Goal: Task Accomplishment & Management: Use online tool/utility

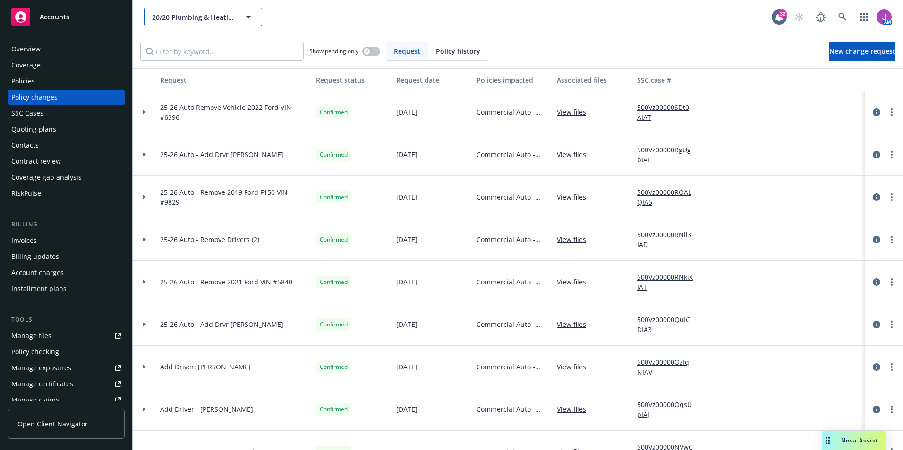
click at [169, 12] on span "20/20 Plumbing & Heating, Inc." at bounding box center [193, 17] width 82 height 10
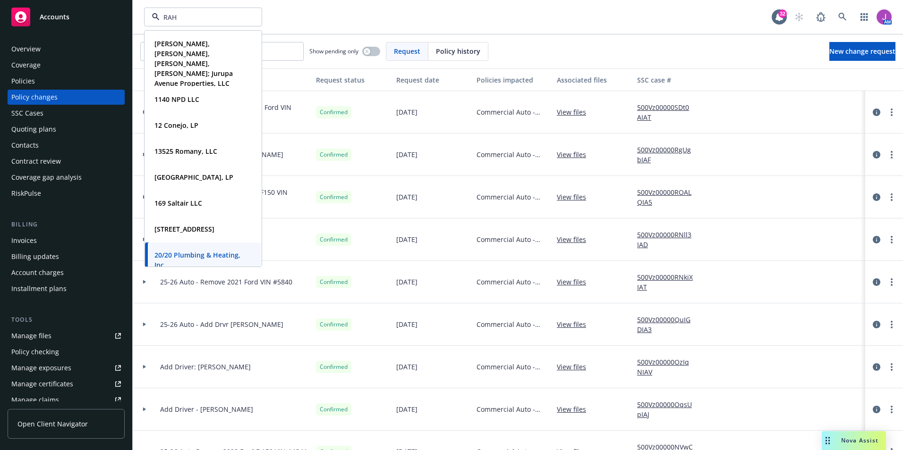
type input "RAHN"
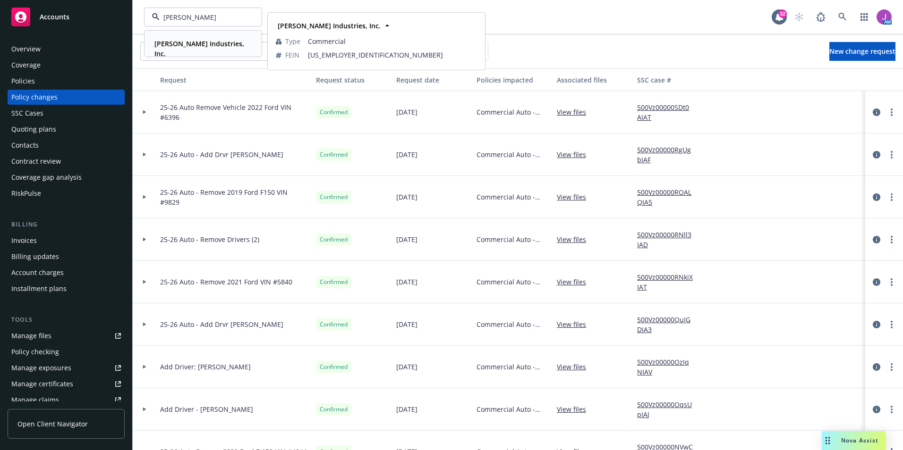
click at [169, 45] on strong "Rahn Industries, Inc." at bounding box center [199, 48] width 90 height 19
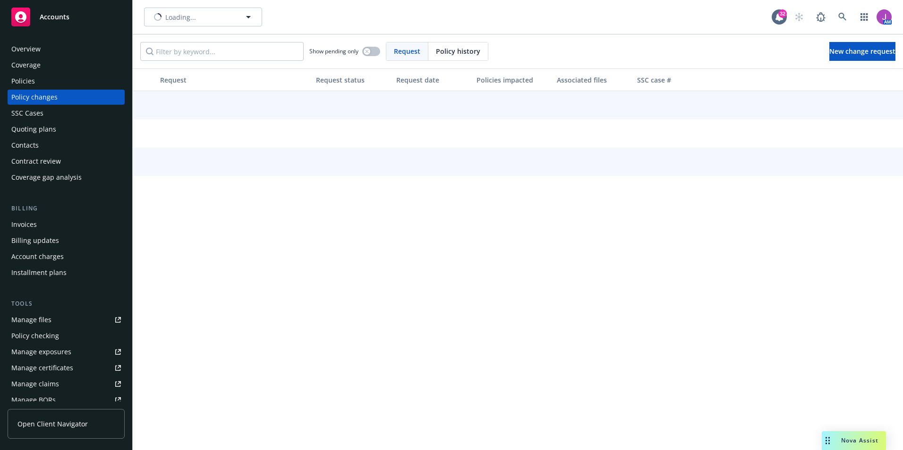
click at [56, 77] on div "Policies" at bounding box center [66, 81] width 110 height 15
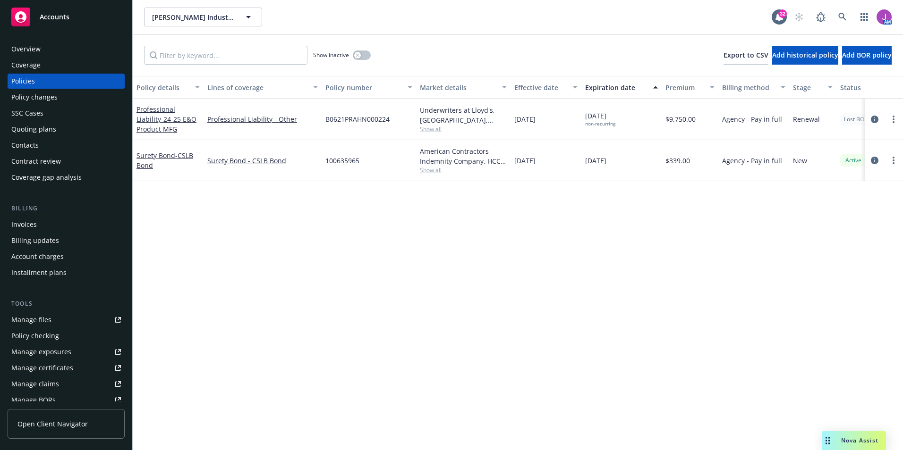
click at [50, 51] on div "Overview" at bounding box center [66, 49] width 110 height 15
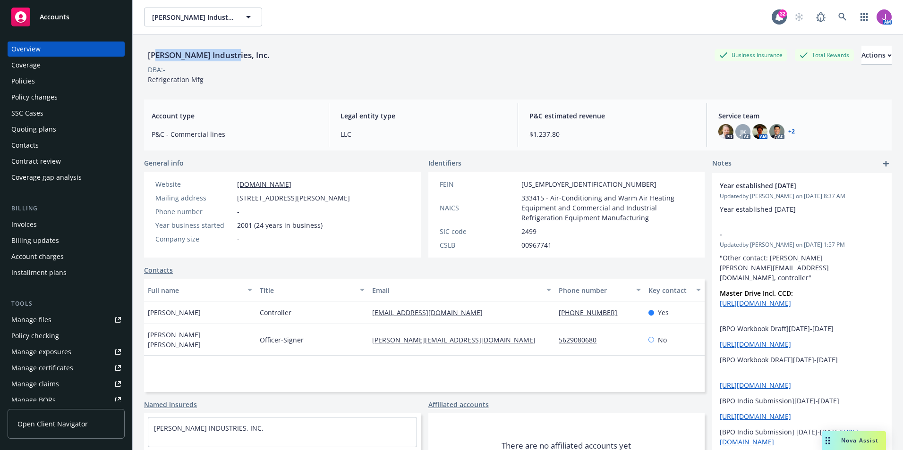
drag, startPoint x: 210, startPoint y: 56, endPoint x: 253, endPoint y: 58, distance: 43.0
click at [253, 58] on div "Rahn Industries, Inc. Business Insurance Total Rewards Actions" at bounding box center [517, 55] width 747 height 19
drag, startPoint x: 253, startPoint y: 58, endPoint x: 150, endPoint y: 53, distance: 103.5
click at [161, 70] on div "DBA: -" at bounding box center [156, 70] width 17 height 10
drag, startPoint x: 140, startPoint y: 52, endPoint x: 269, endPoint y: 59, distance: 129.1
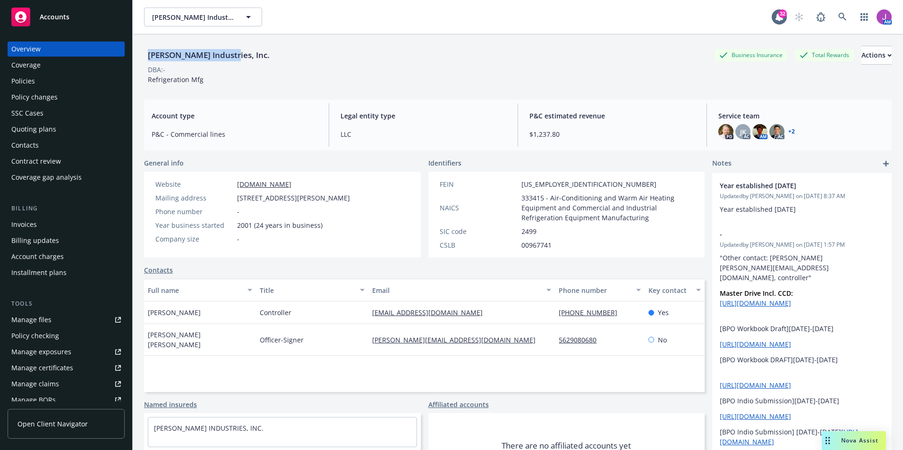
click at [269, 59] on div "Rahn Industries, Inc. Business Insurance Total Rewards Actions DBA: - Refrigera…" at bounding box center [518, 259] width 770 height 450
copy div "Rahn Industries, Inc."
click at [22, 77] on div "Policies" at bounding box center [23, 81] width 24 height 15
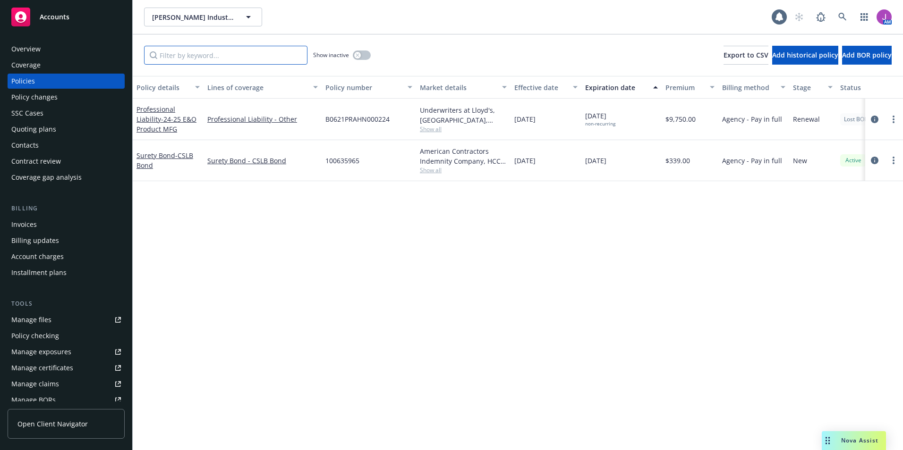
click at [229, 55] on input "Filter by keyword..." at bounding box center [225, 55] width 163 height 19
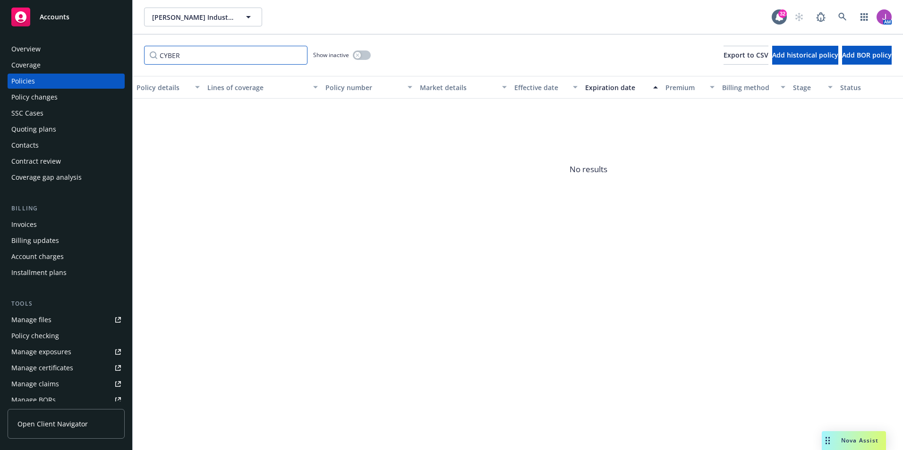
type input "CYBER"
click at [365, 52] on button "button" at bounding box center [362, 55] width 18 height 9
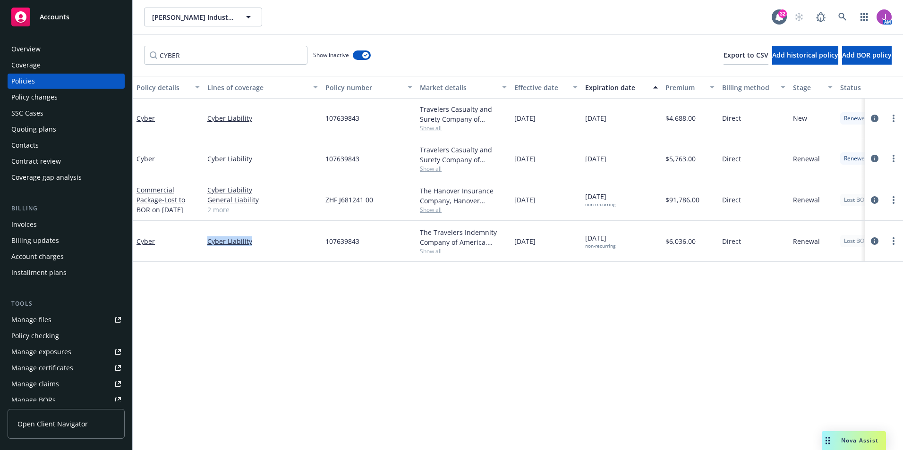
drag, startPoint x: 203, startPoint y: 241, endPoint x: 270, endPoint y: 251, distance: 67.4
click at [270, 251] on div "Cyber Liability" at bounding box center [262, 241] width 118 height 41
copy link "Cyber Liability"
drag, startPoint x: 353, startPoint y: 243, endPoint x: 372, endPoint y: 244, distance: 18.9
click at [372, 244] on div "107639843" at bounding box center [369, 241] width 94 height 41
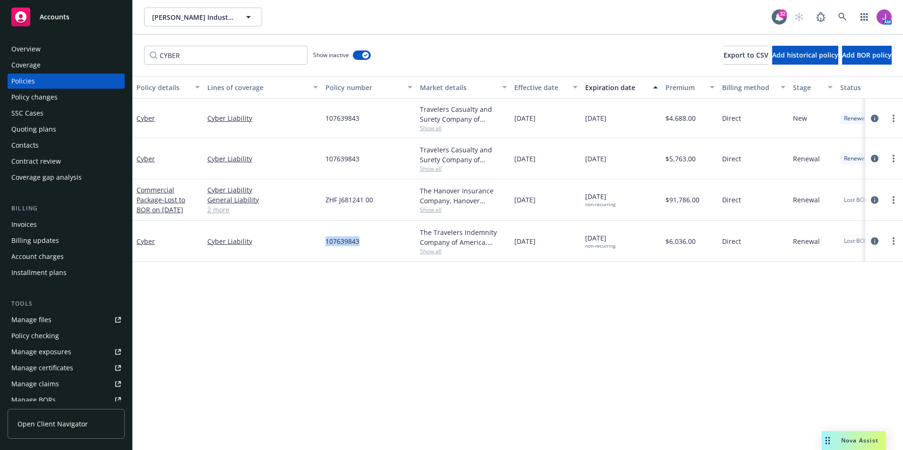
copy span "107639843"
click at [145, 245] on link "Cyber" at bounding box center [145, 241] width 18 height 9
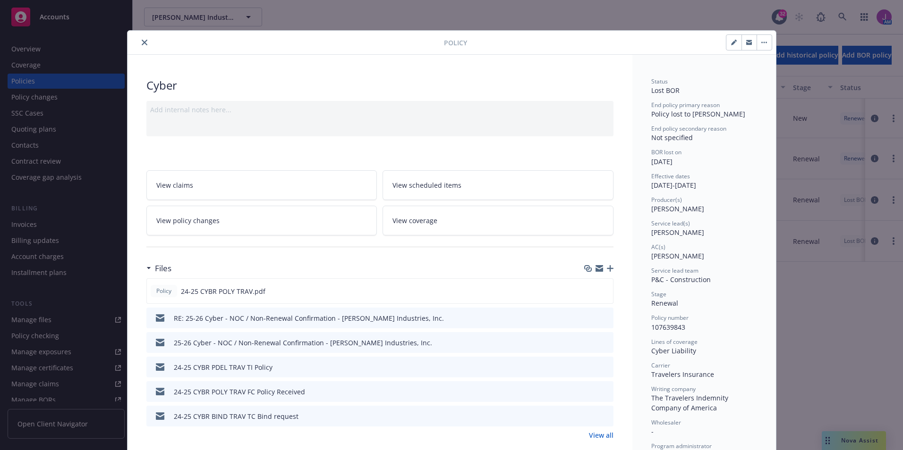
click at [594, 437] on link "View all" at bounding box center [601, 436] width 25 height 10
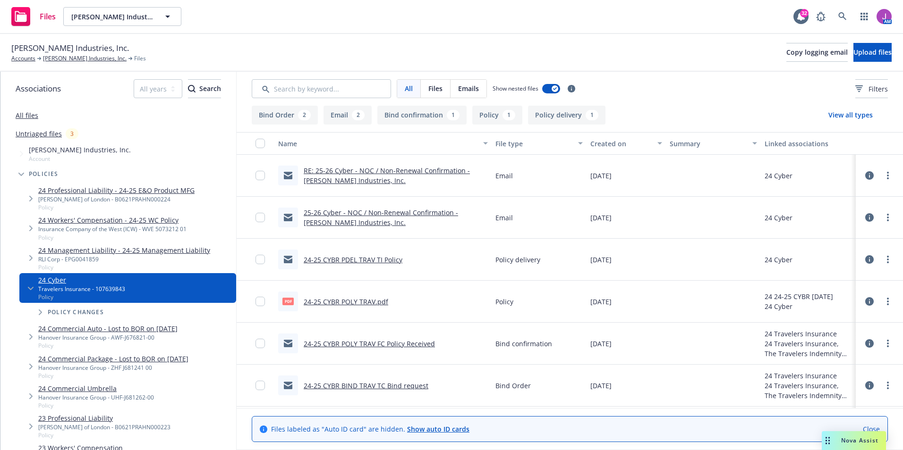
click at [350, 260] on link "24-25 CYBR PDEL TRAV TI Policy" at bounding box center [353, 259] width 99 height 9
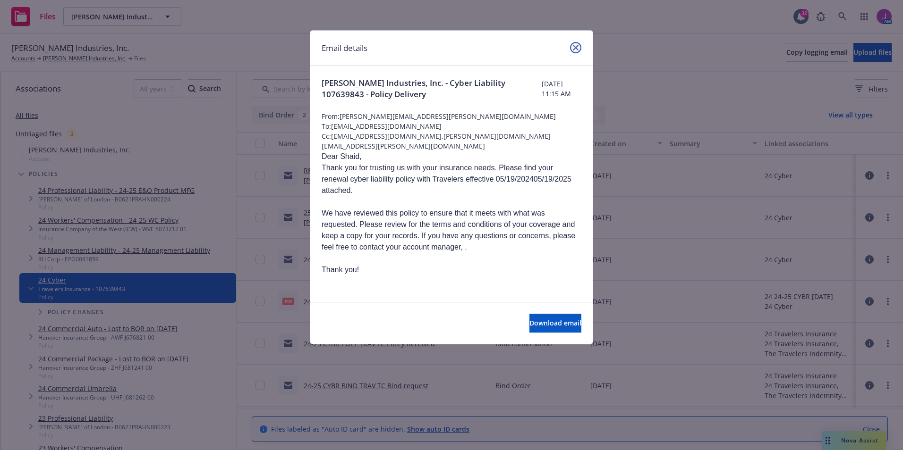
click at [570, 46] on link "close" at bounding box center [575, 47] width 11 height 11
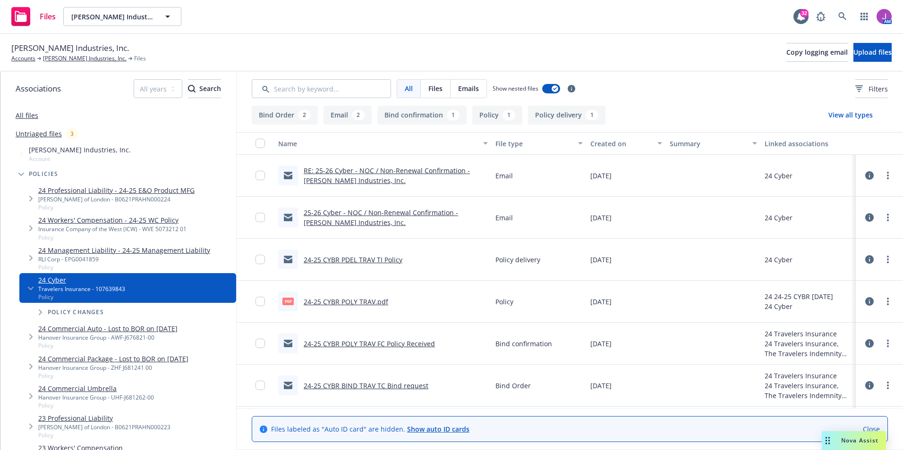
click at [362, 342] on link "24-25 CYBR POLY TRAV FC Policy Received" at bounding box center [369, 343] width 131 height 9
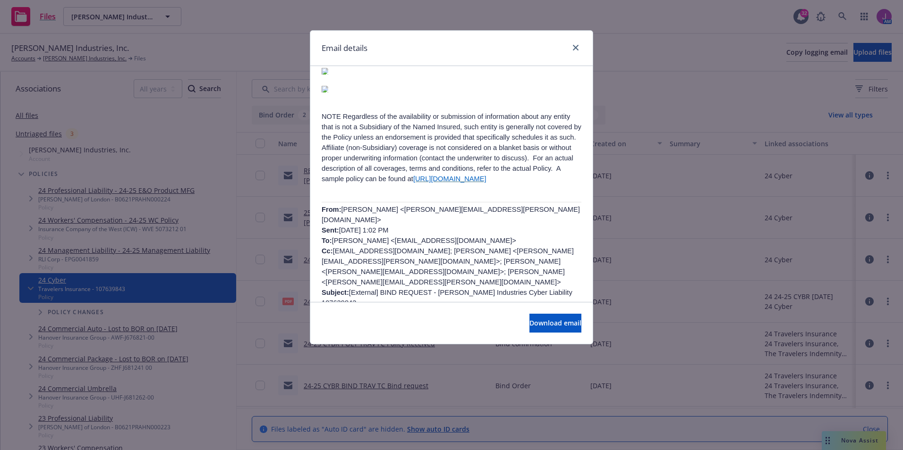
scroll to position [425, 0]
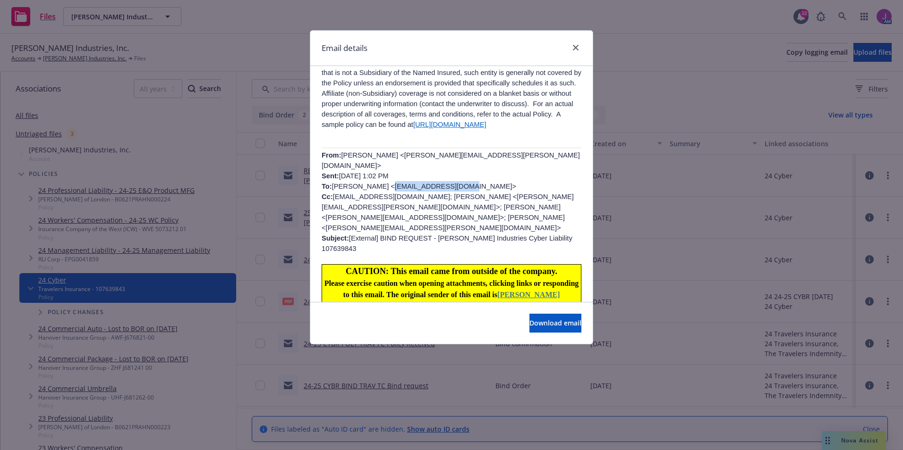
drag, startPoint x: 373, startPoint y: 164, endPoint x: 441, endPoint y: 164, distance: 68.5
click at [441, 164] on span "Maribeth Stencel <maribeth.stencel@newfront.com> Sent: Friday, May 17, 2024 1:0…" at bounding box center [451, 202] width 258 height 101
drag, startPoint x: 441, startPoint y: 164, endPoint x: 429, endPoint y: 164, distance: 12.3
copy span "ABIMAR@travelers.com"
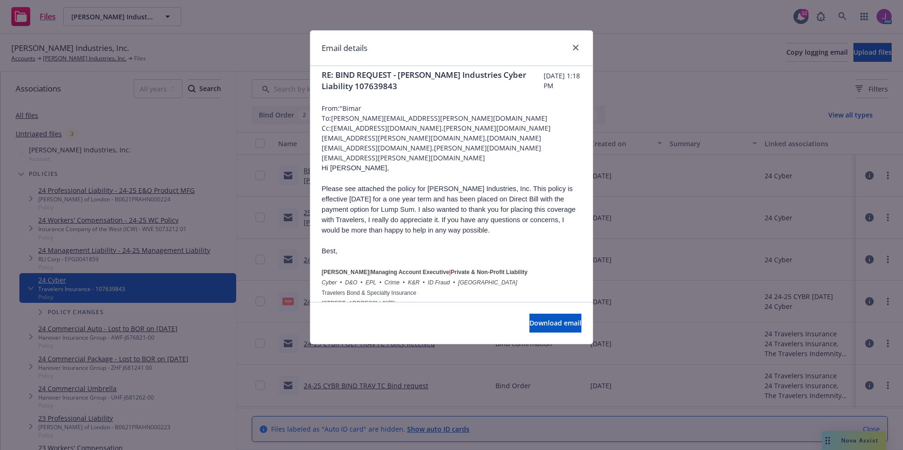
scroll to position [0, 0]
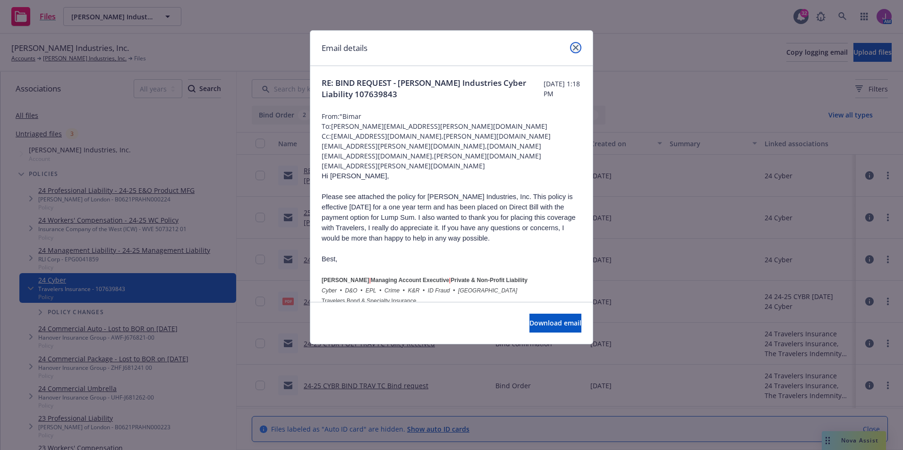
click at [577, 49] on icon "close" at bounding box center [576, 48] width 6 height 6
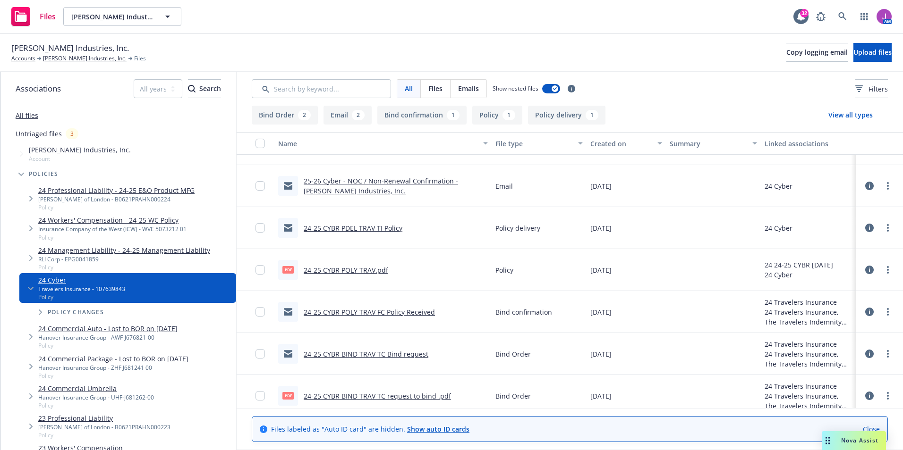
scroll to position [41, 0]
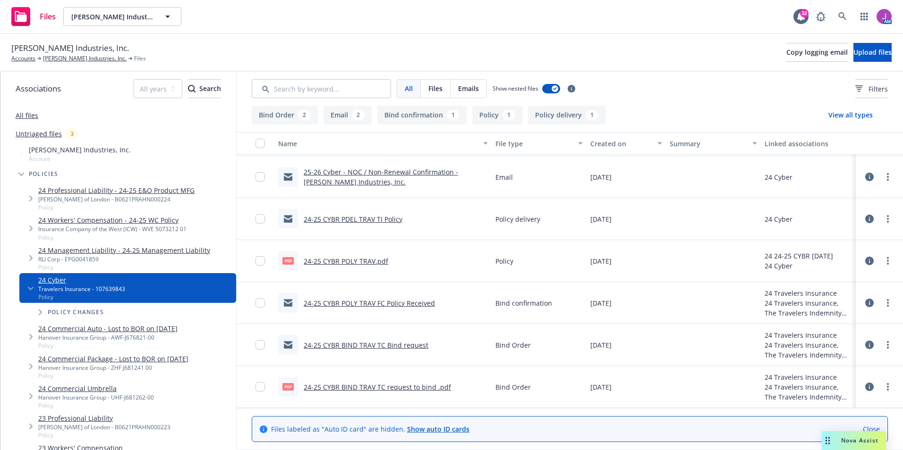
click at [356, 348] on link "24-25 CYBR BIND TRAV TC Bind request" at bounding box center [366, 345] width 125 height 9
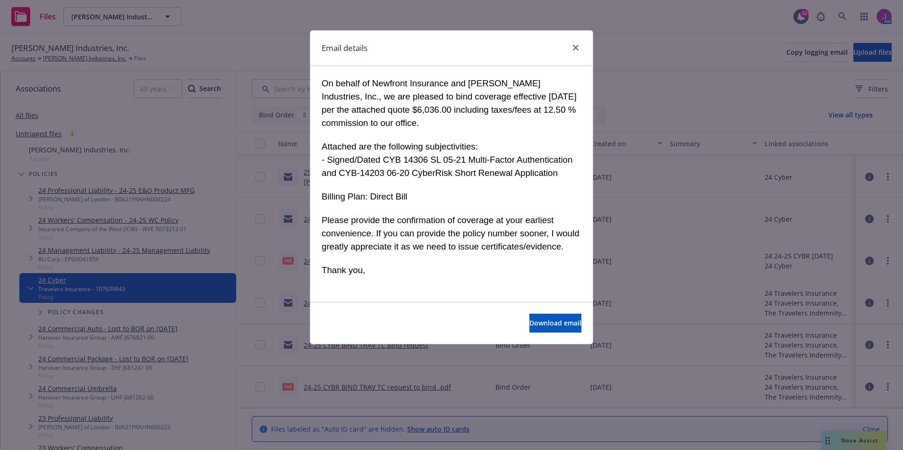
scroll to position [142, 0]
click at [574, 49] on icon "close" at bounding box center [576, 48] width 6 height 6
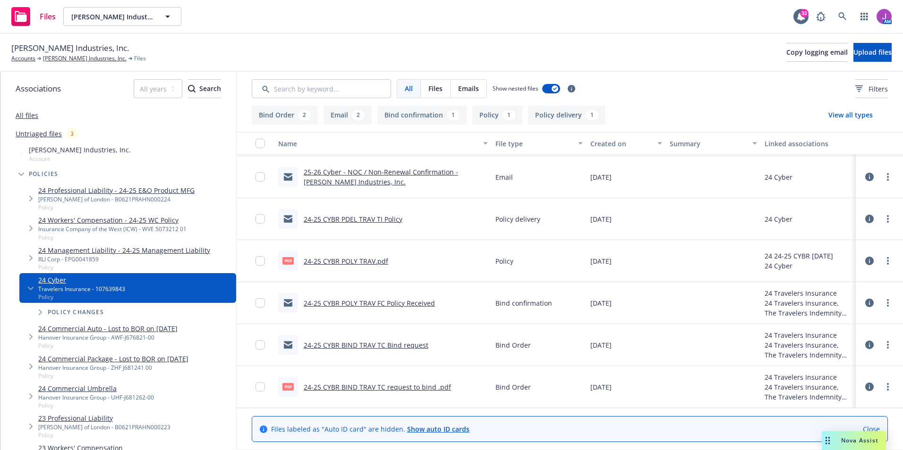
scroll to position [0, 0]
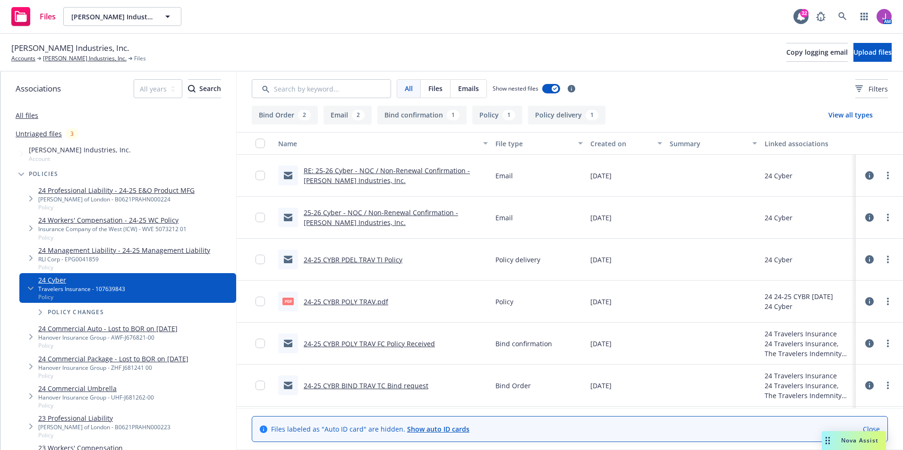
click at [432, 174] on link "RE: 25-26 Cyber - NOC / Non-Renewal Confirmation - Rahn Industries, Inc." at bounding box center [387, 175] width 166 height 19
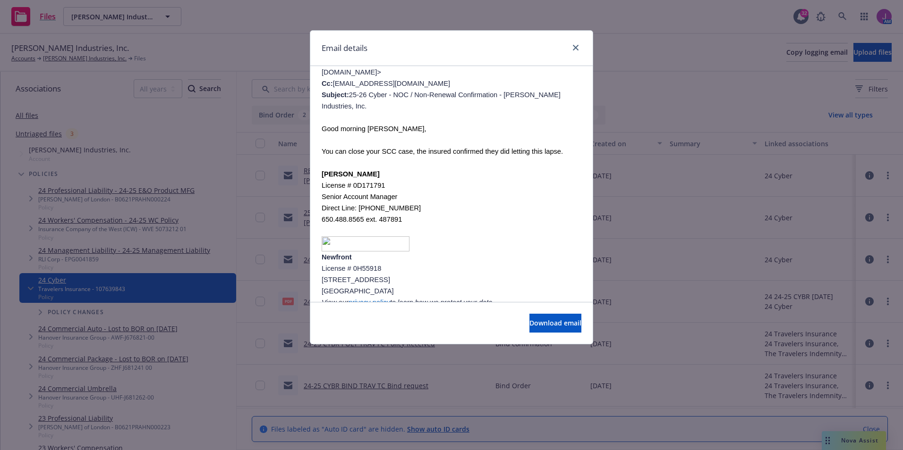
scroll to position [212, 0]
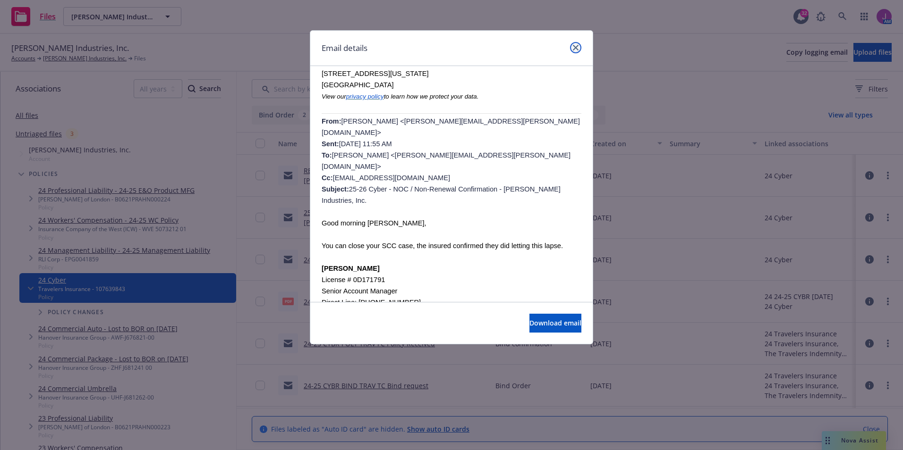
click at [578, 45] on link "close" at bounding box center [575, 47] width 11 height 11
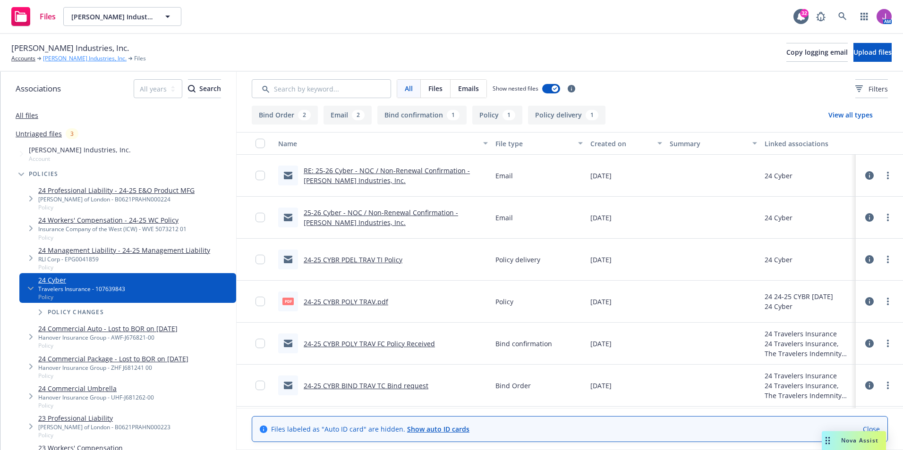
click at [66, 57] on link "Rahn Industries, Inc." at bounding box center [85, 58] width 84 height 8
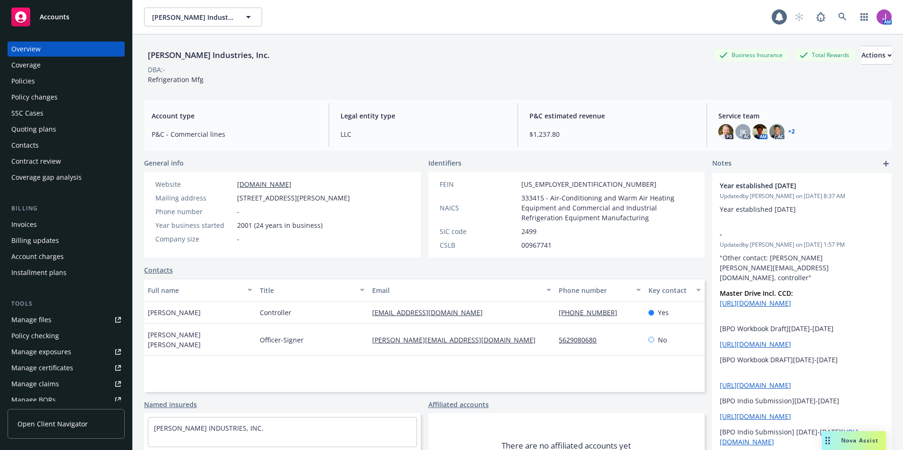
click at [34, 77] on div "Policies" at bounding box center [23, 81] width 24 height 15
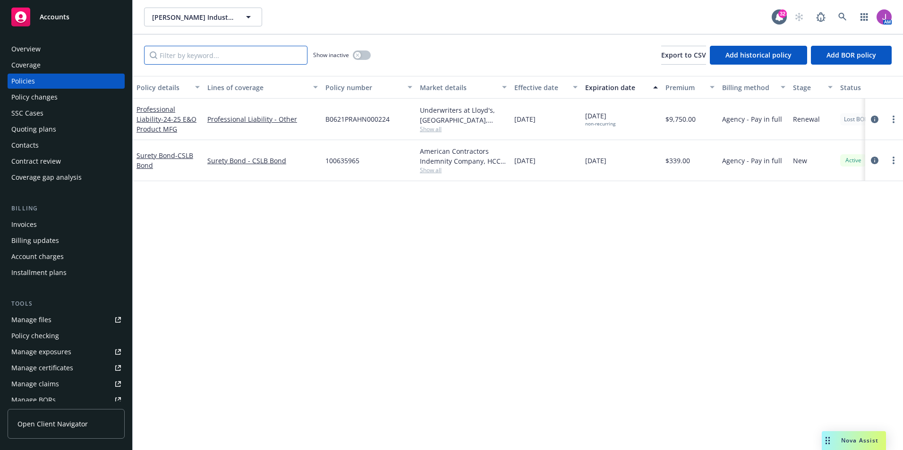
click at [202, 58] on input "Filter by keyword..." at bounding box center [225, 55] width 163 height 19
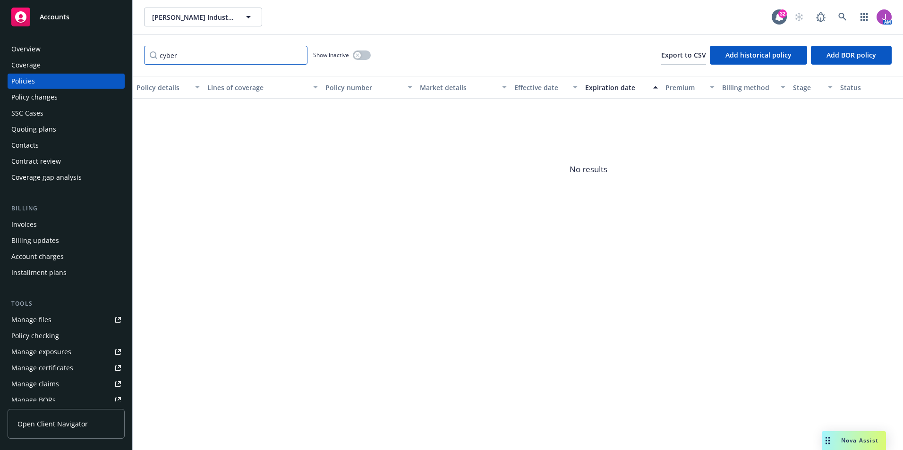
type input "cyber"
click at [361, 50] on div "Show inactive" at bounding box center [342, 55] width 58 height 19
click at [364, 54] on button "button" at bounding box center [362, 55] width 18 height 9
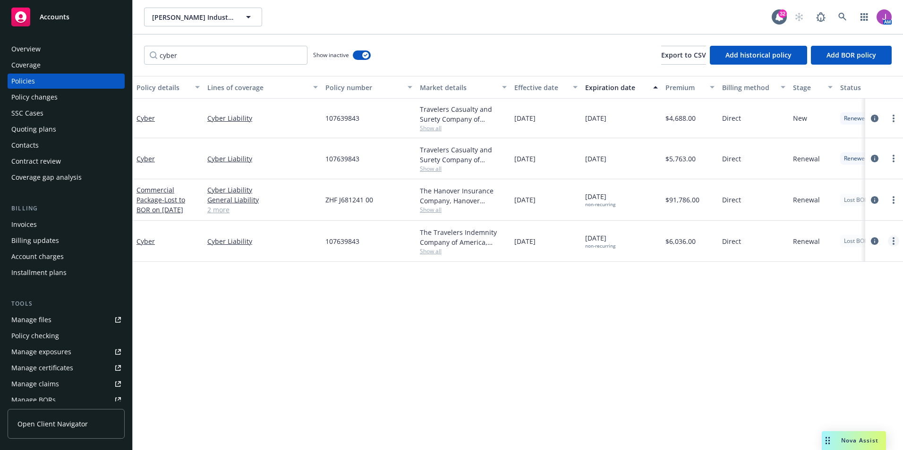
click at [894, 244] on circle "more" at bounding box center [893, 244] width 2 height 2
click at [829, 376] on link "Copy logging email" at bounding box center [843, 373] width 111 height 19
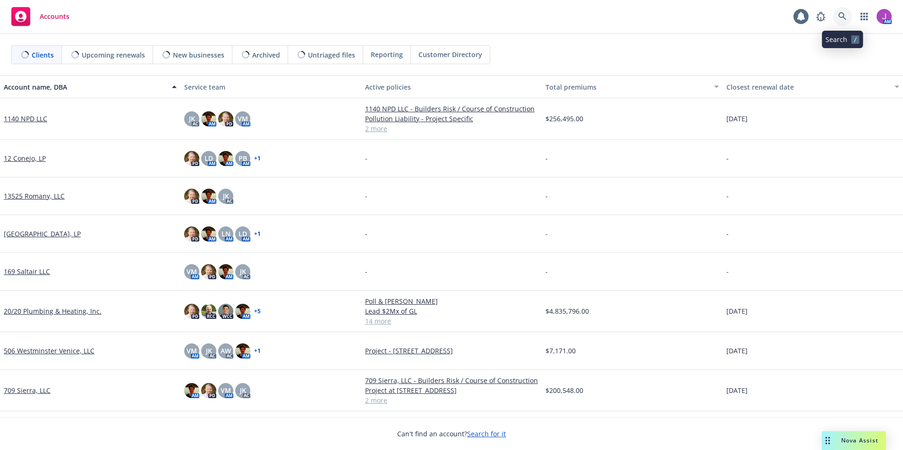
click at [838, 17] on link at bounding box center [842, 16] width 19 height 19
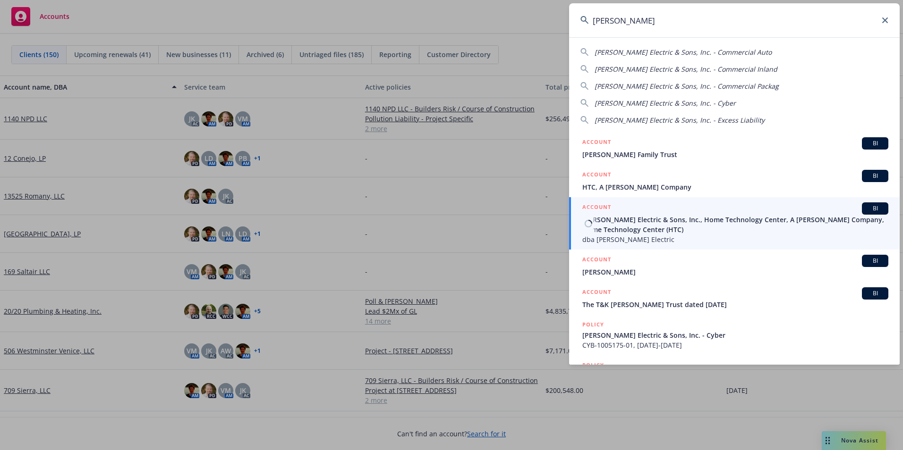
type input "[PERSON_NAME]"
click at [630, 220] on span "[PERSON_NAME] Electric & Sons, Inc., Home Technology Center, A [PERSON_NAME] Co…" at bounding box center [735, 225] width 306 height 20
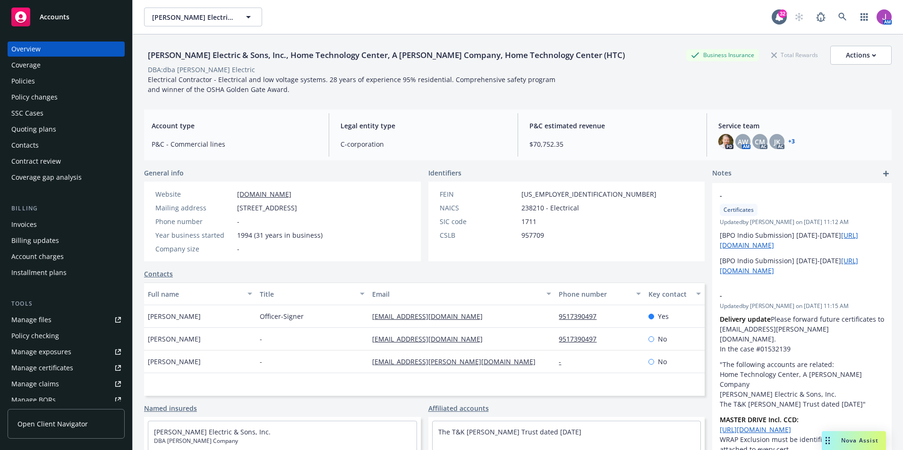
click at [24, 80] on div "Policies" at bounding box center [23, 81] width 24 height 15
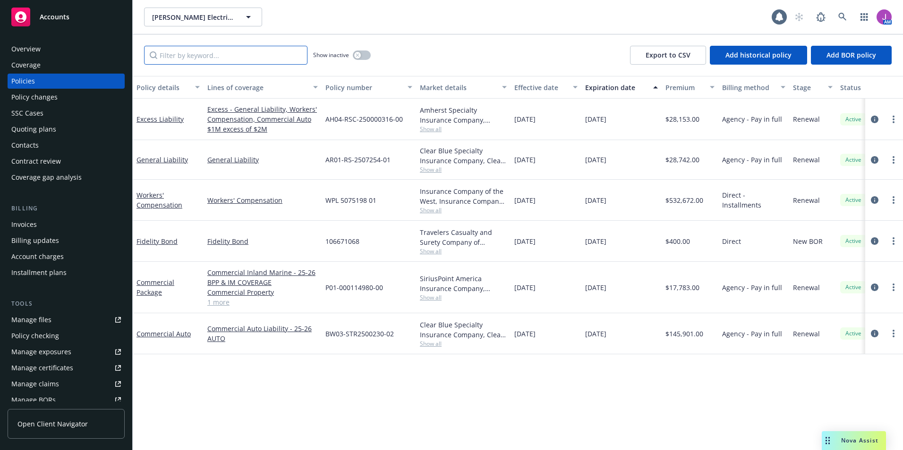
click at [196, 60] on input "Filter by keyword..." at bounding box center [225, 55] width 163 height 19
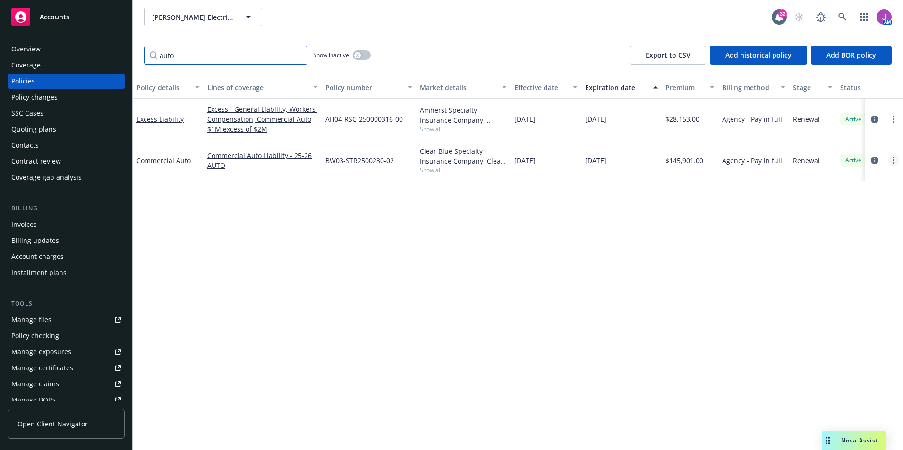
type input "auto"
click at [890, 162] on link "more" at bounding box center [893, 160] width 11 height 11
click at [810, 295] on link "Copy logging email" at bounding box center [843, 293] width 111 height 19
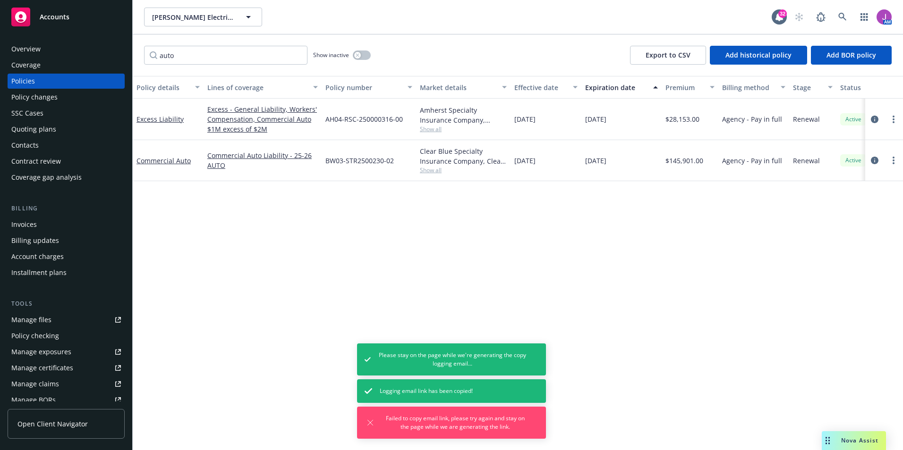
click at [35, 144] on div "Contacts" at bounding box center [24, 145] width 27 height 15
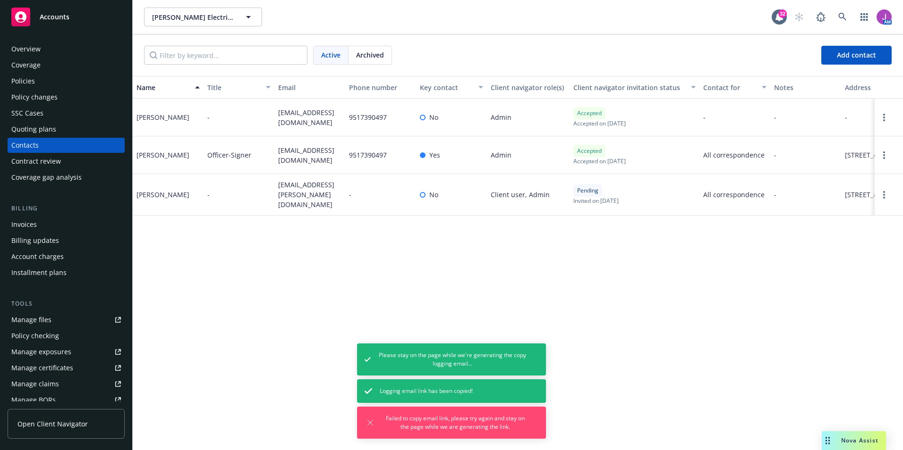
click at [50, 78] on div "Policies" at bounding box center [66, 81] width 110 height 15
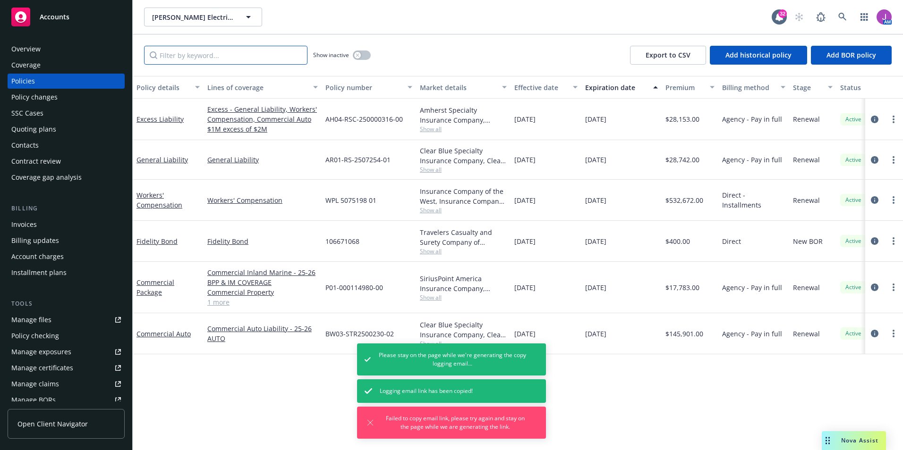
click at [181, 61] on input "Filter by keyword..." at bounding box center [225, 55] width 163 height 19
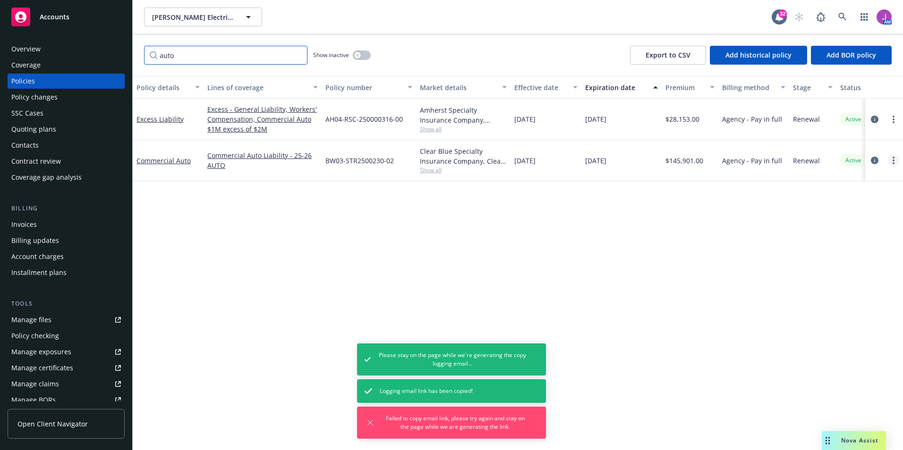
type input "auto"
click at [892, 160] on icon "more" at bounding box center [893, 161] width 2 height 8
click at [813, 297] on link "Copy logging email" at bounding box center [843, 293] width 111 height 19
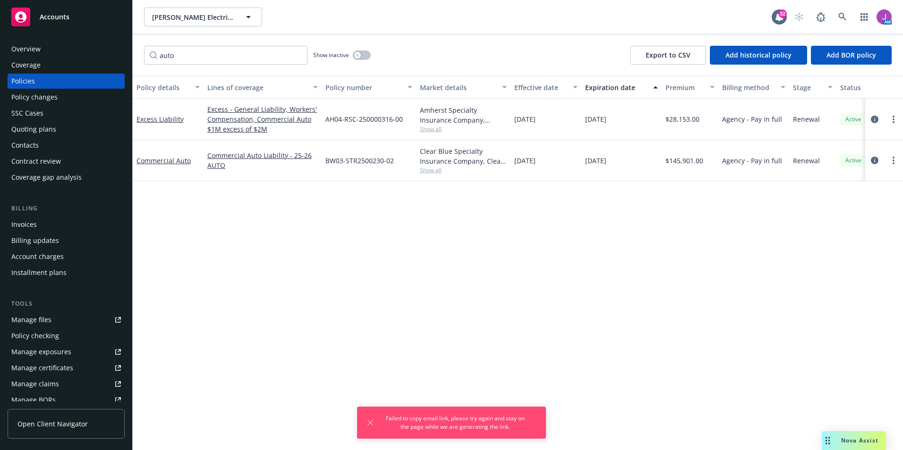
click at [28, 140] on div "Contacts" at bounding box center [24, 145] width 27 height 15
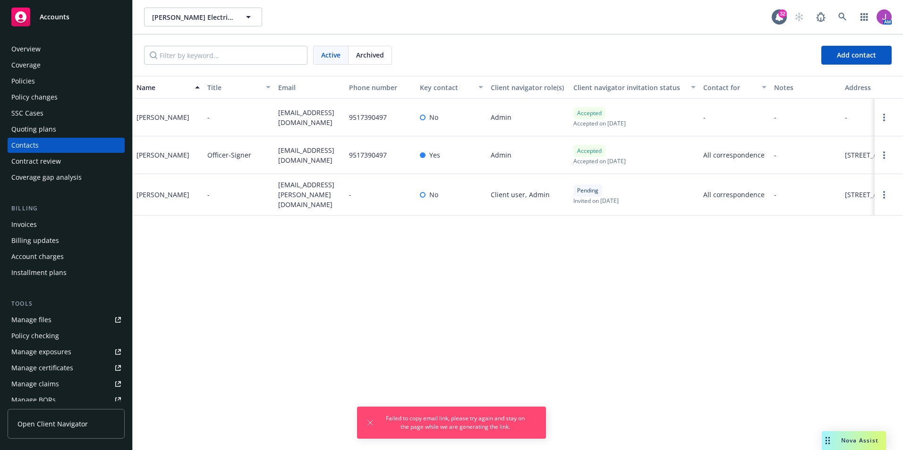
click at [31, 59] on div "Coverage" at bounding box center [25, 65] width 29 height 15
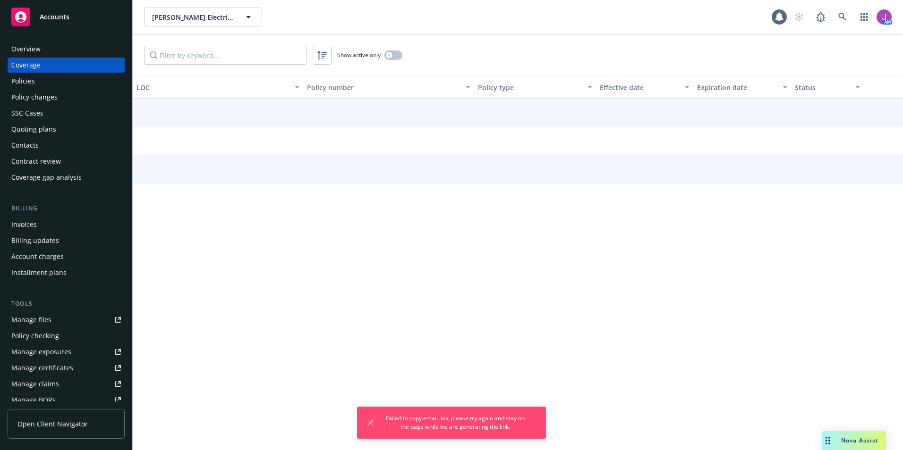
click at [30, 52] on div "Overview" at bounding box center [25, 49] width 29 height 15
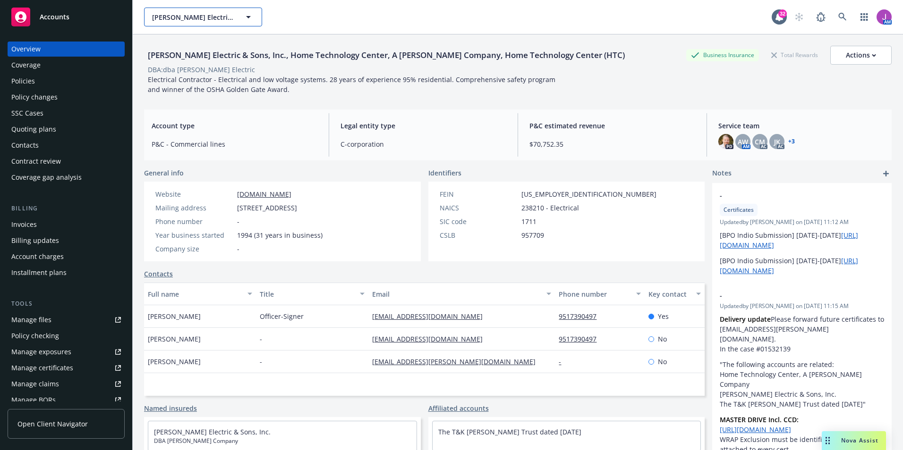
click at [220, 19] on span "Schamber Electric & Sons, Inc., Home Technology Center, A Schamber Company, Hom…" at bounding box center [193, 17] width 82 height 10
click at [194, 25] on button "Schamber Electric & Sons, Inc., Home Technology Center, A Schamber Company, Hom…" at bounding box center [203, 17] width 118 height 19
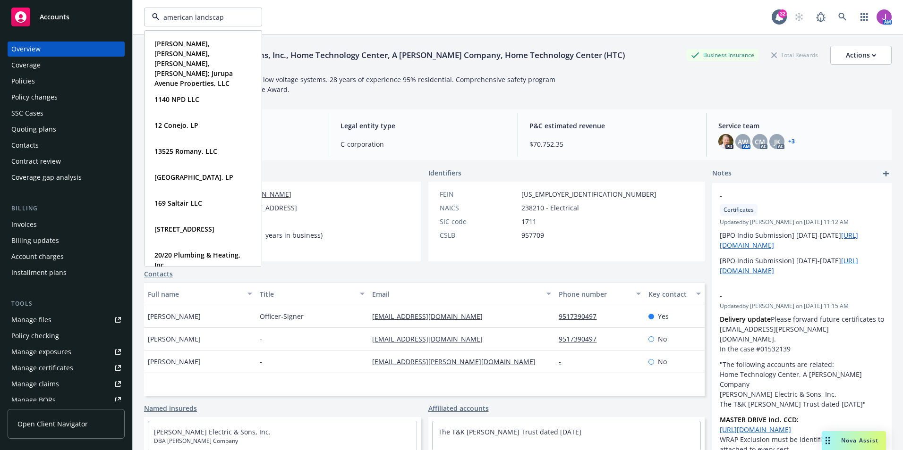
type input "american landscape"
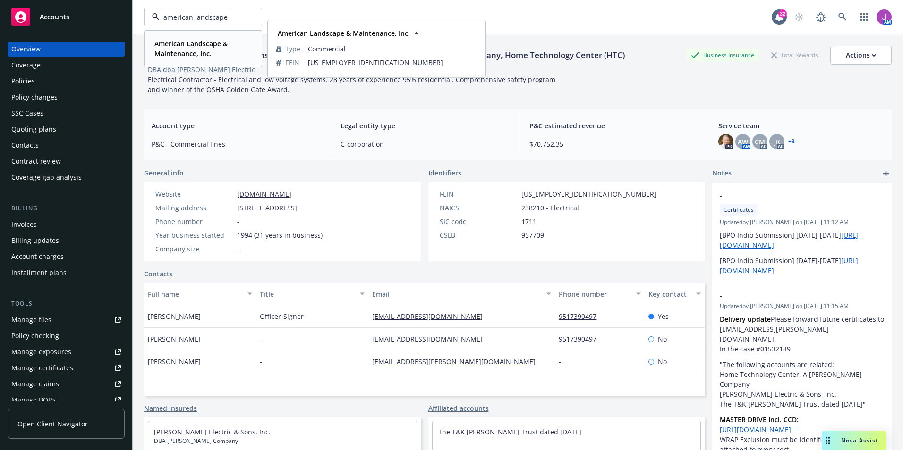
click at [209, 38] on div "American Landscape & Maintenance, Inc." at bounding box center [201, 49] width 101 height 24
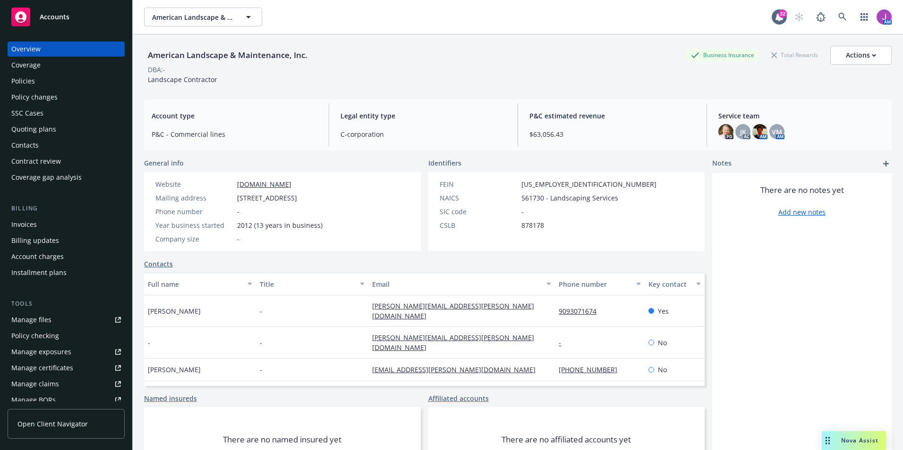
click at [35, 85] on div "Policies" at bounding box center [66, 81] width 110 height 15
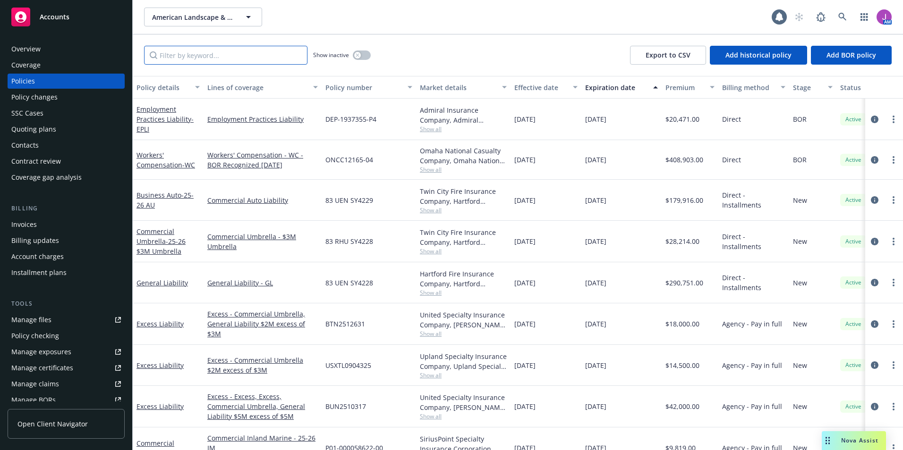
click at [225, 51] on input "Filter by keyword..." at bounding box center [225, 55] width 163 height 19
paste input "BUN2510317"
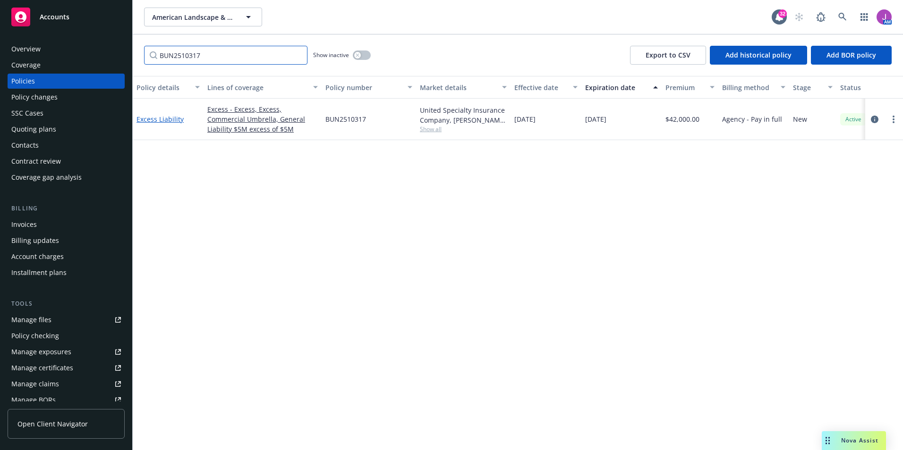
type input "BUN2510317"
click at [166, 116] on link "Excess Liability" at bounding box center [159, 119] width 47 height 9
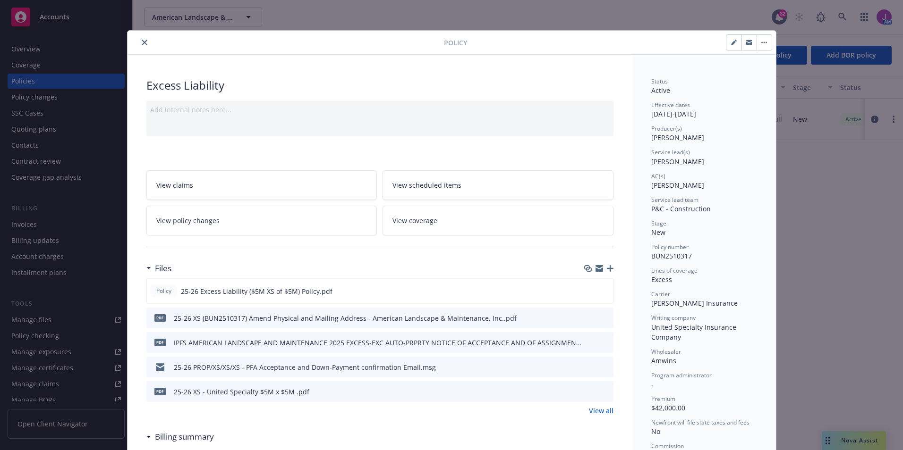
click at [182, 224] on span "View policy changes" at bounding box center [187, 221] width 63 height 10
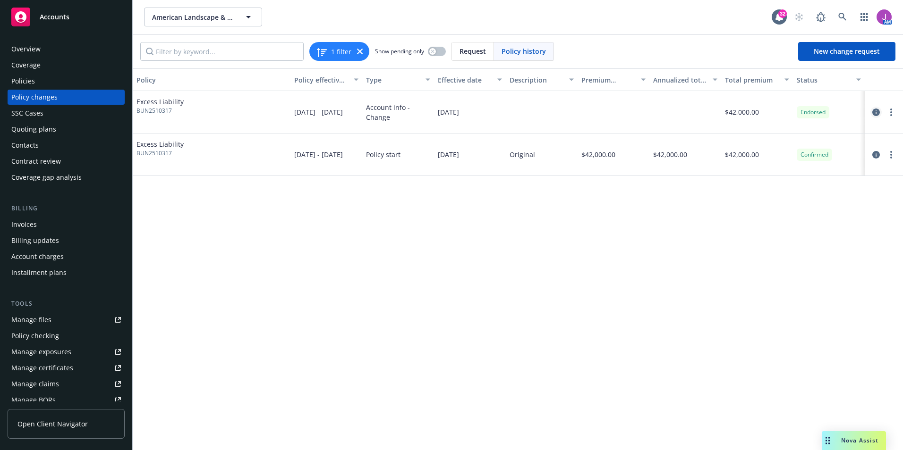
click at [876, 111] on icon "circleInformation" at bounding box center [876, 113] width 8 height 8
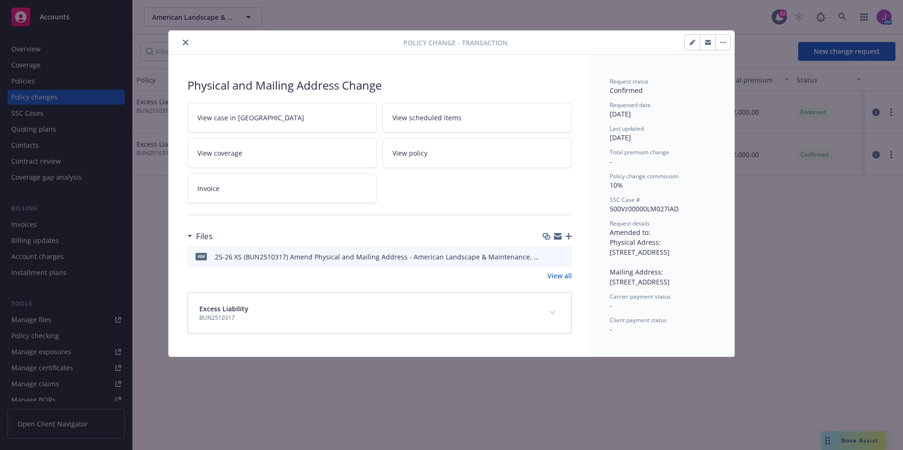
click at [561, 255] on icon "preview file" at bounding box center [563, 256] width 8 height 7
click at [178, 37] on div at bounding box center [287, 42] width 231 height 11
click at [186, 43] on icon "close" at bounding box center [186, 43] width 6 height 6
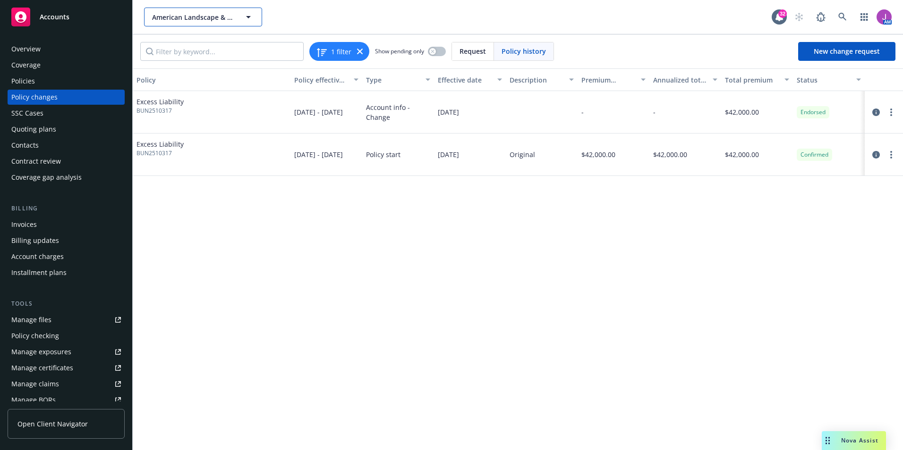
click at [203, 16] on span "American Landscape & Maintenance, Inc." at bounding box center [193, 17] width 82 height 10
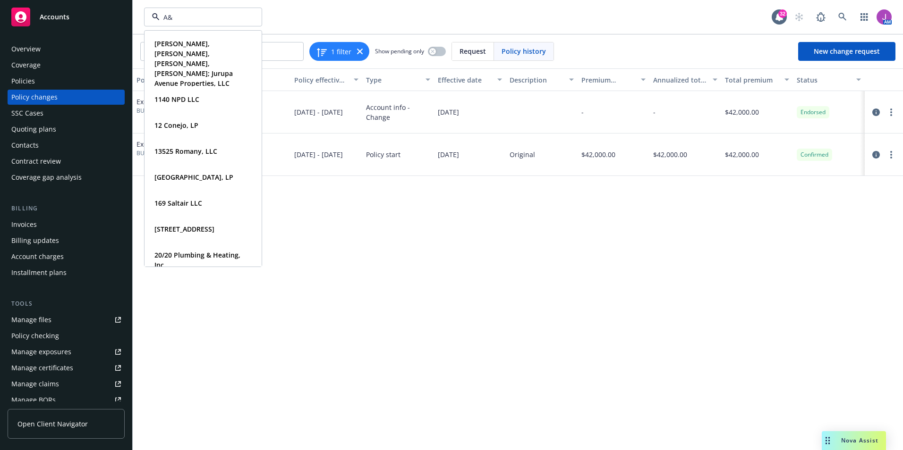
type input "A&N"
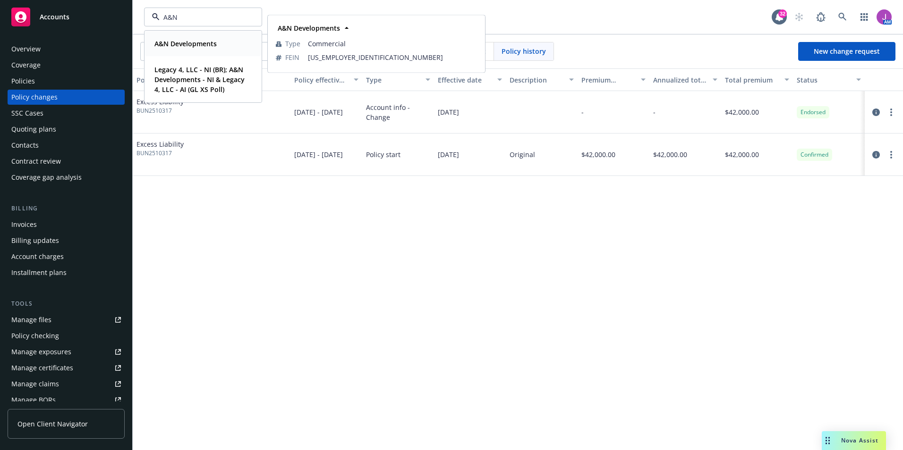
click at [176, 42] on strong "A&N Developments" at bounding box center [185, 43] width 62 height 9
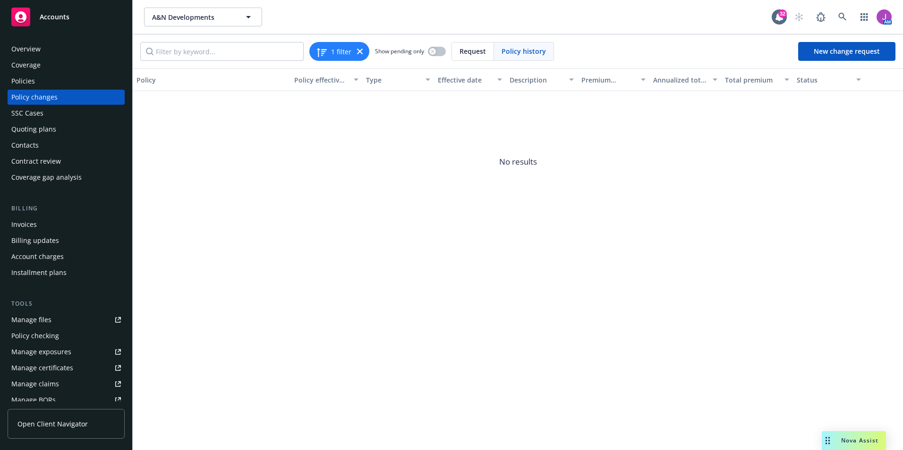
click at [25, 79] on div "Policies" at bounding box center [23, 81] width 24 height 15
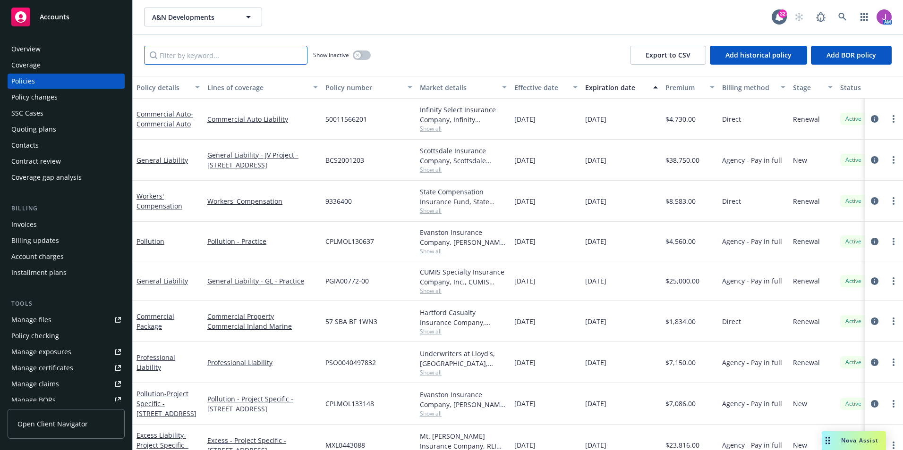
click at [177, 55] on input "Filter by keyword..." at bounding box center [225, 55] width 163 height 19
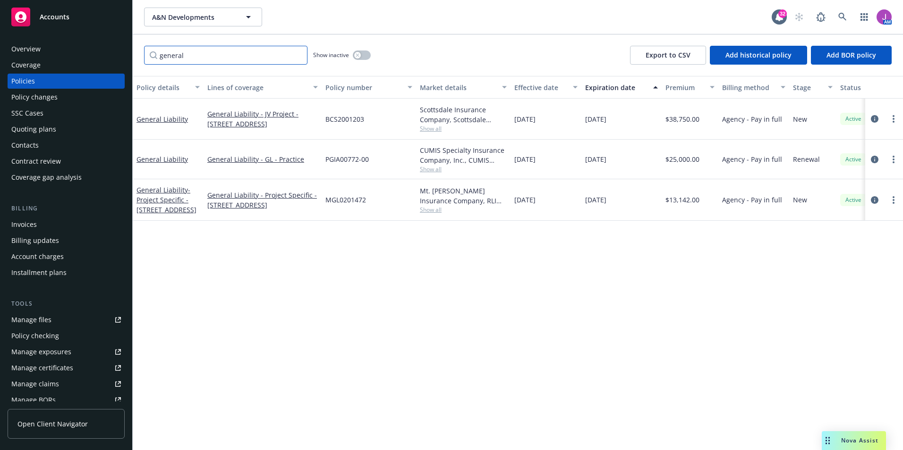
type input "general"
click at [360, 56] on div "button" at bounding box center [357, 55] width 7 height 7
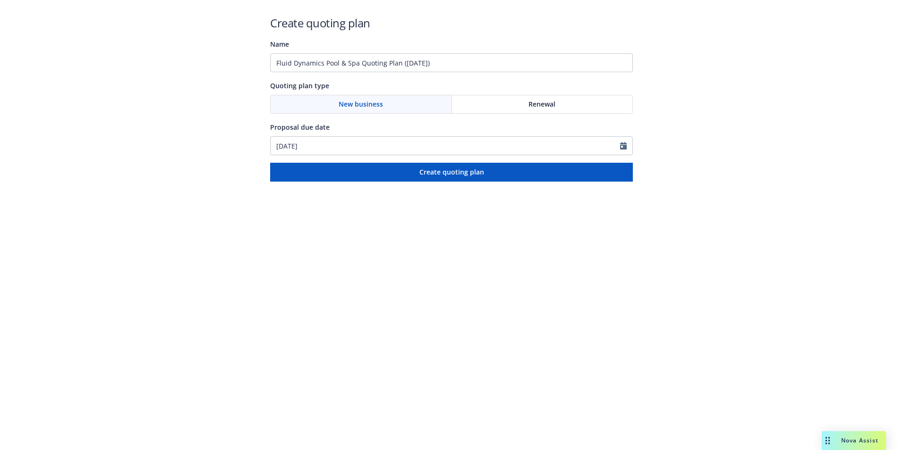
click at [391, 104] on div "New business" at bounding box center [361, 104] width 181 height 18
drag, startPoint x: 453, startPoint y: 65, endPoint x: 244, endPoint y: 44, distance: 210.2
click at [244, 44] on div "Create quoting plan Name Fluid Dynamics Pool & Spa Quoting Plan ([DATE]) Quotin…" at bounding box center [451, 91] width 903 height 182
type input "a"
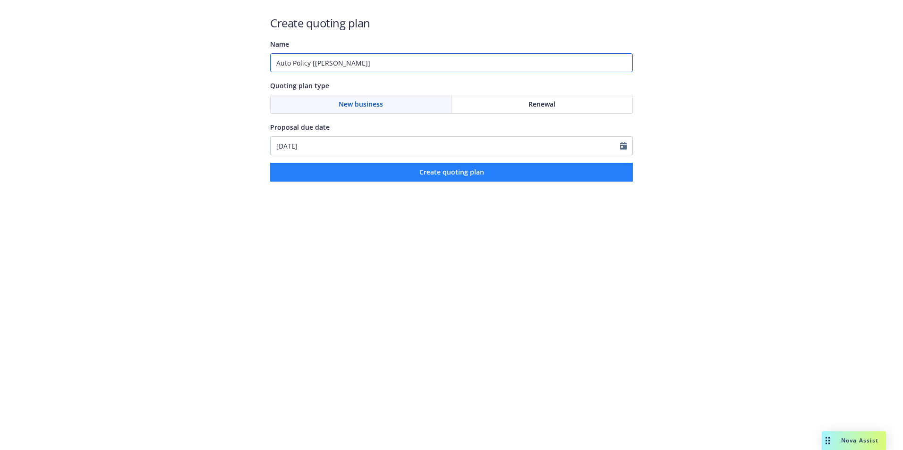
type input "Auto Policy [[PERSON_NAME]]"
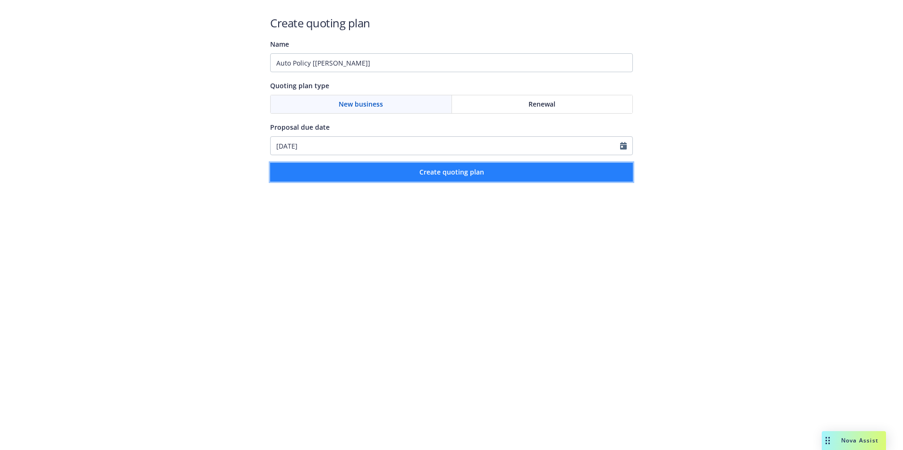
click at [454, 174] on span "Create quoting plan" at bounding box center [451, 172] width 65 height 9
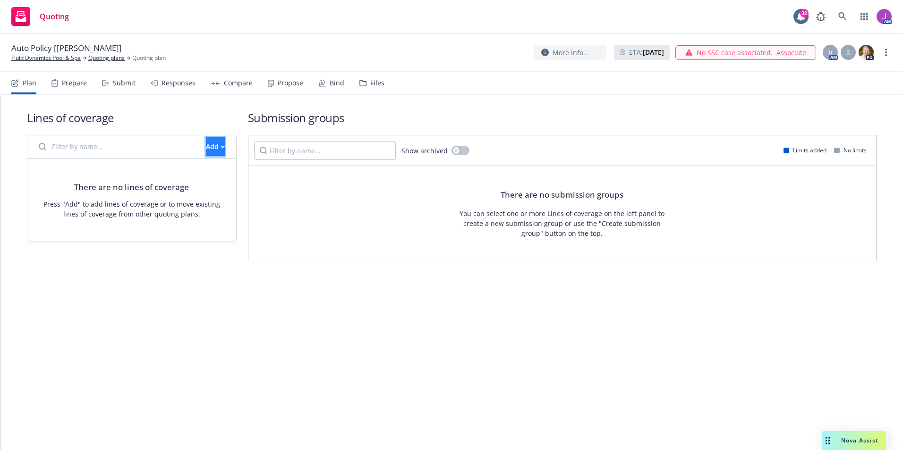
click at [206, 141] on button "Add" at bounding box center [215, 146] width 19 height 19
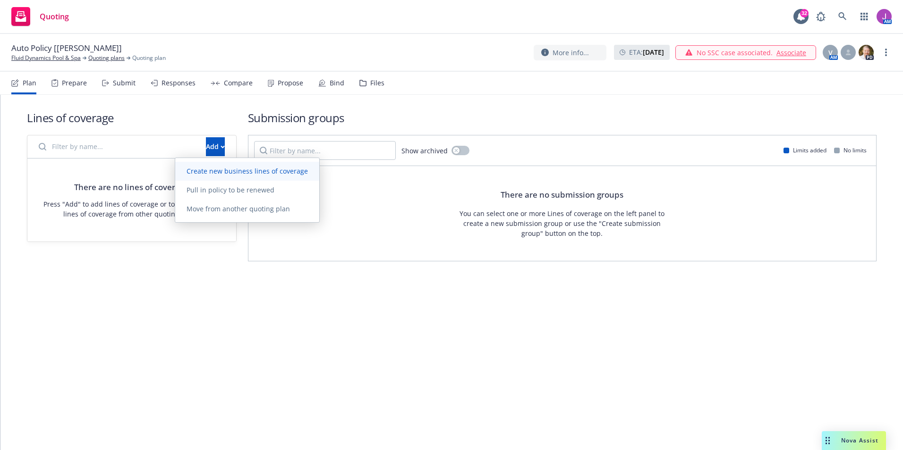
click at [231, 176] on link "Create new business lines of coverage" at bounding box center [247, 171] width 144 height 19
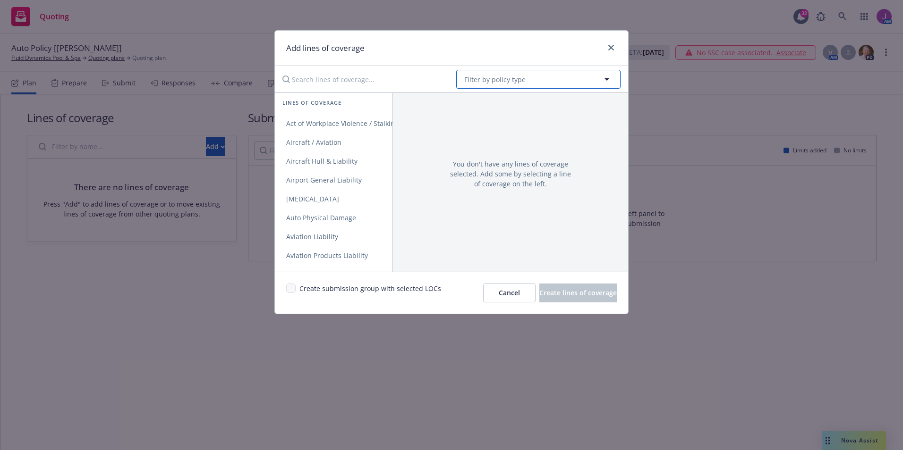
click at [516, 83] on span "Filter by policy type" at bounding box center [494, 80] width 61 height 10
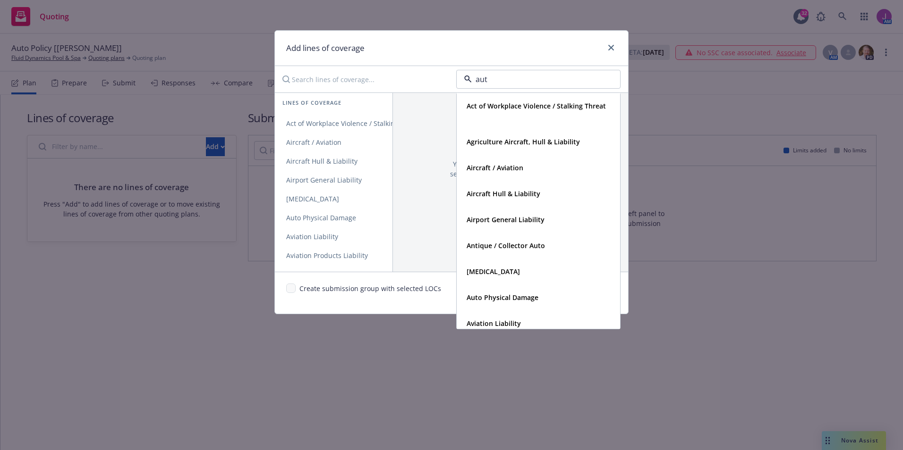
type input "auto"
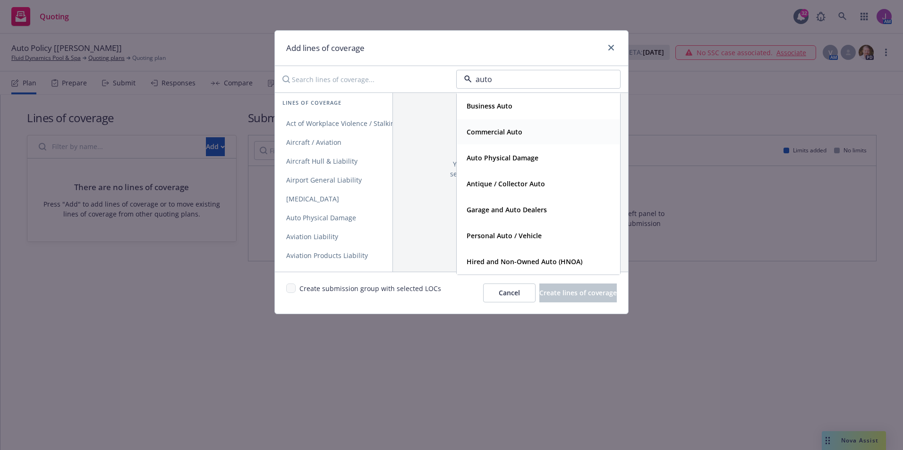
click at [484, 131] on strong "Commercial Auto" at bounding box center [494, 131] width 56 height 9
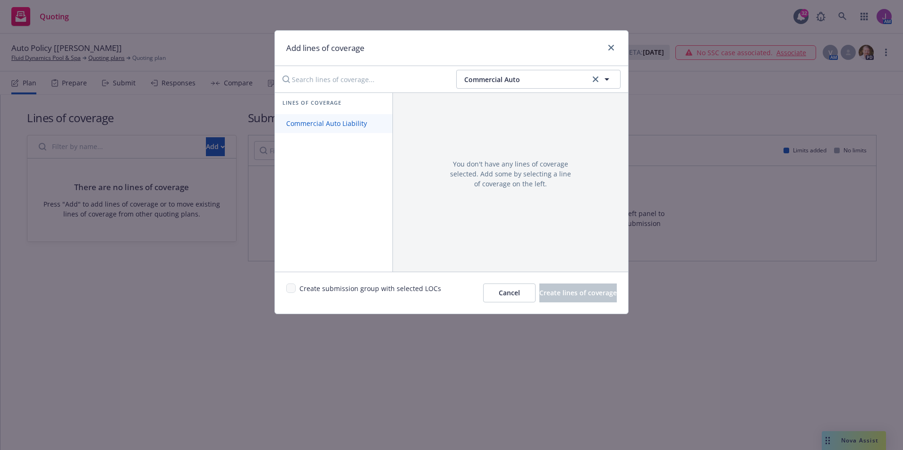
click at [298, 119] on link "Commercial Auto Liability" at bounding box center [334, 123] width 118 height 19
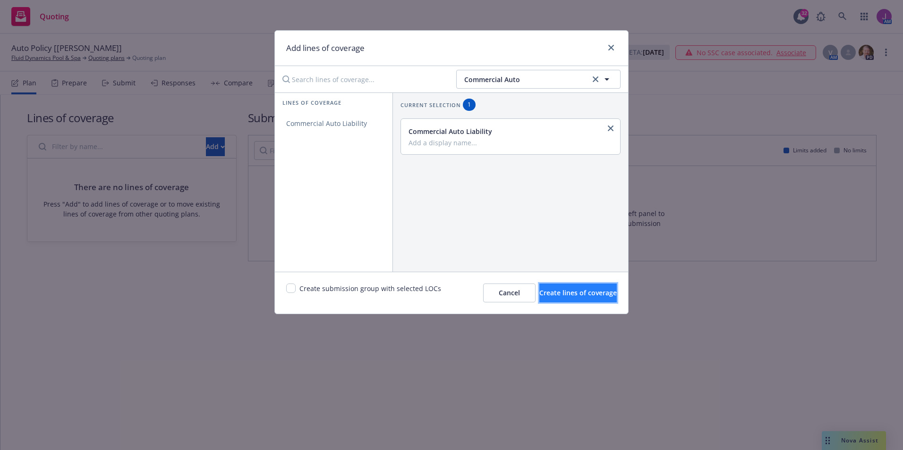
click at [539, 295] on span "Create lines of coverage" at bounding box center [577, 292] width 77 height 9
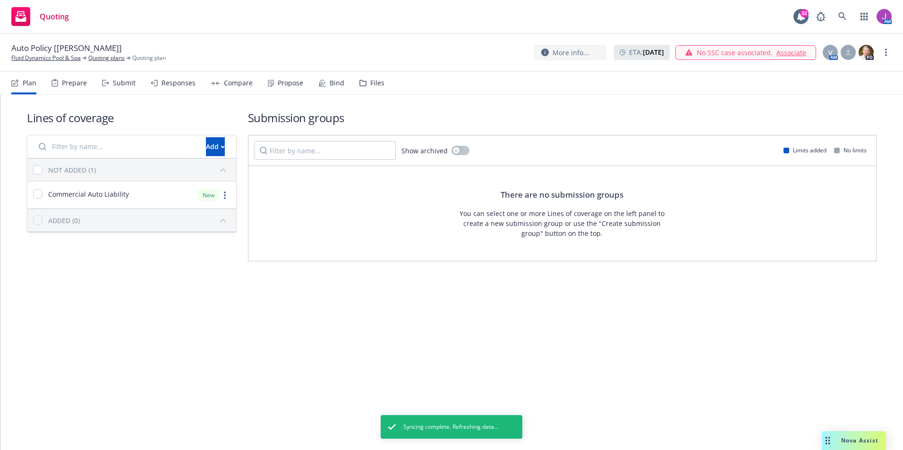
click at [33, 194] on div "Commercial Auto Liability" at bounding box center [78, 195] width 102 height 27
checkbox input "true"
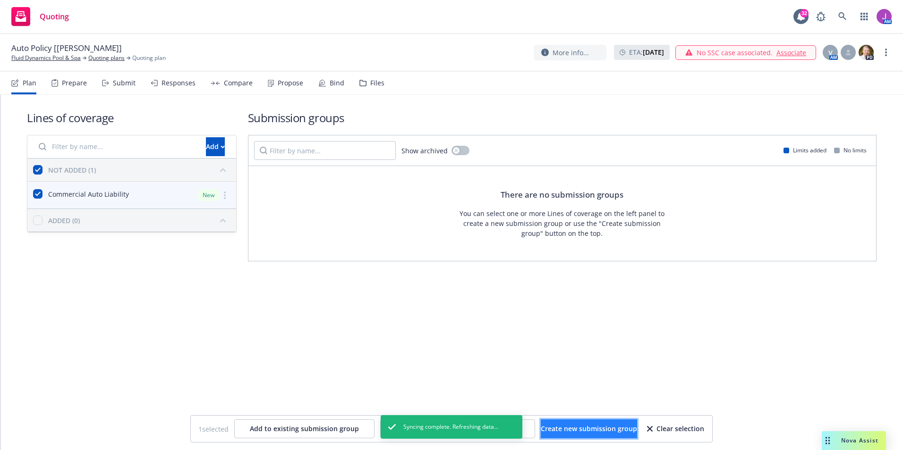
click at [575, 425] on span "Create new submission group" at bounding box center [589, 428] width 96 height 9
checkbox input "false"
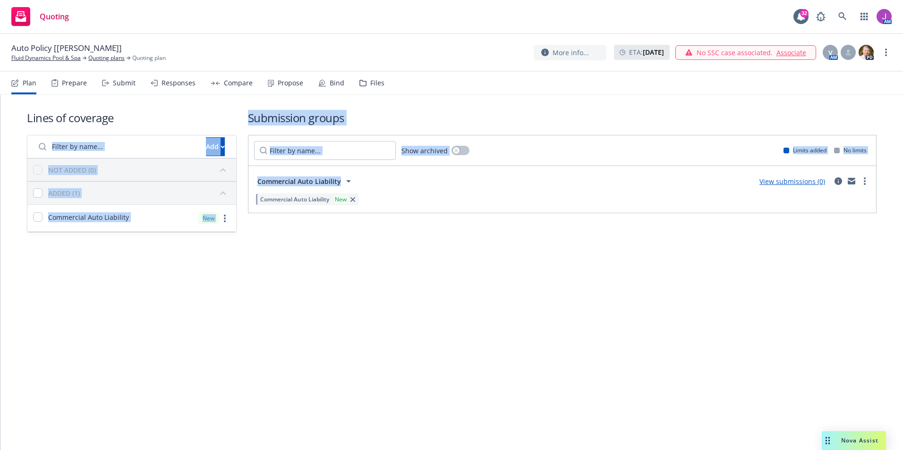
drag, startPoint x: 215, startPoint y: 96, endPoint x: 350, endPoint y: 205, distance: 173.3
click at [350, 205] on div "Lines of coverage Add NOT ADDED (0) ADDED (1) Commercial Auto Liability New Sub…" at bounding box center [451, 171] width 849 height 153
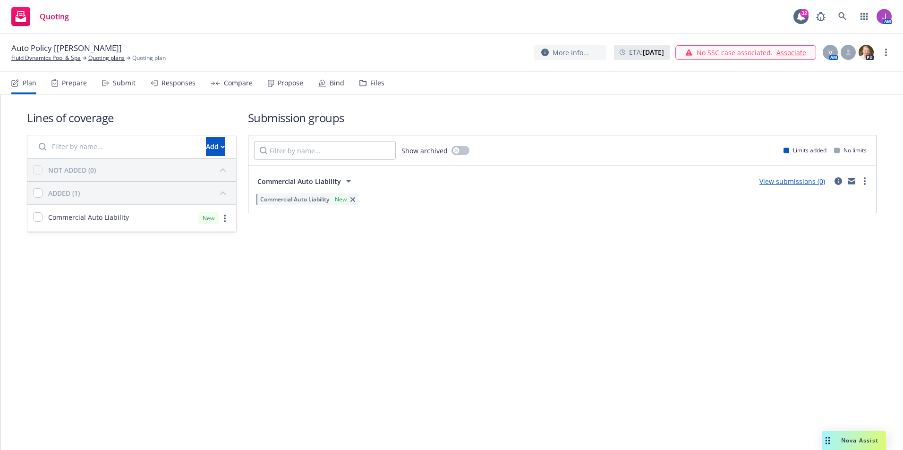
drag, startPoint x: 350, startPoint y: 205, endPoint x: 343, endPoint y: 317, distance: 112.6
click at [343, 317] on div "Lines of coverage Add NOT ADDED (0) ADDED (1) Commercial Auto Liability New Sub…" at bounding box center [451, 273] width 902 height 356
click at [330, 82] on div "Bind" at bounding box center [337, 83] width 15 height 8
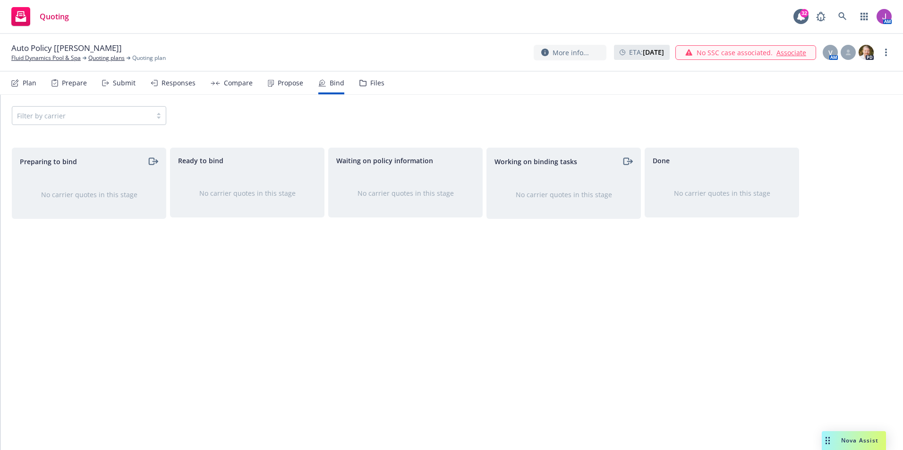
click at [132, 161] on div "Preparing to bind" at bounding box center [89, 161] width 138 height 11
click at [81, 82] on div "Prepare" at bounding box center [74, 83] width 25 height 8
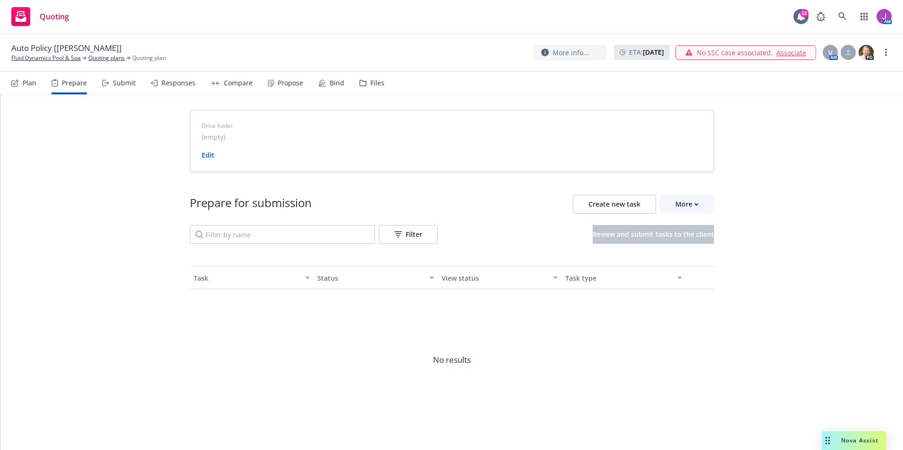
click at [324, 89] on div "Bind" at bounding box center [331, 83] width 26 height 23
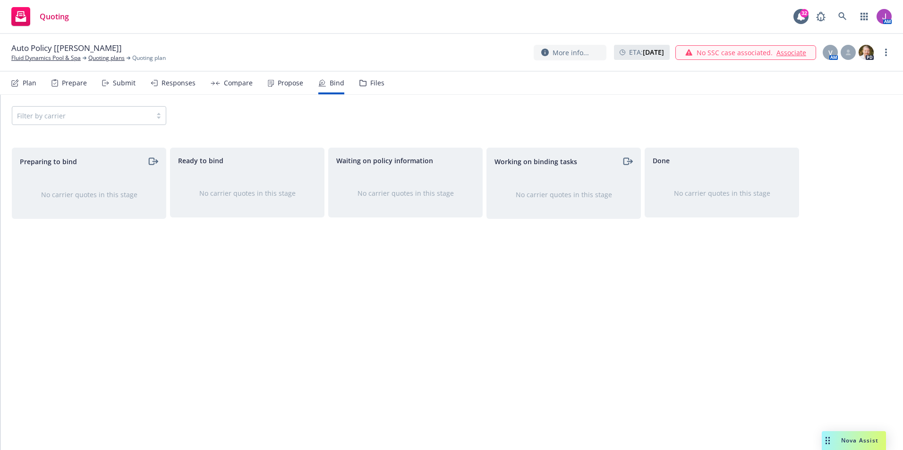
click at [18, 78] on div "Plan" at bounding box center [23, 83] width 25 height 23
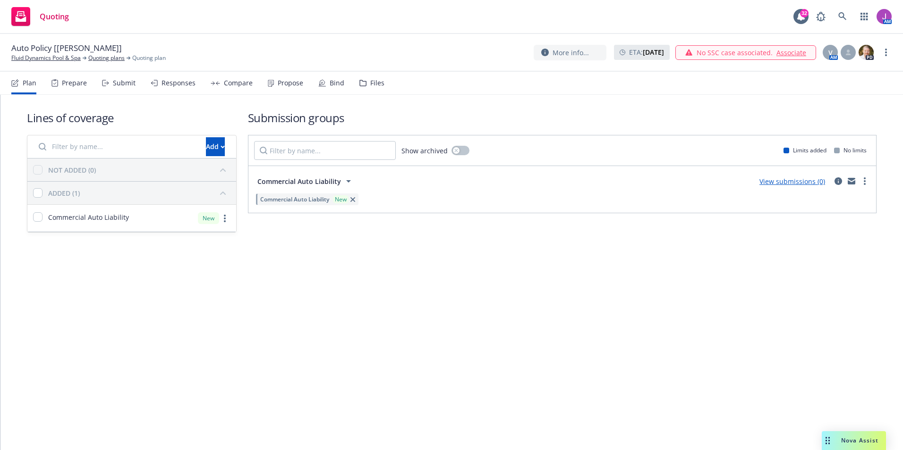
click at [781, 186] on link "View submissions (0)" at bounding box center [792, 181] width 66 height 9
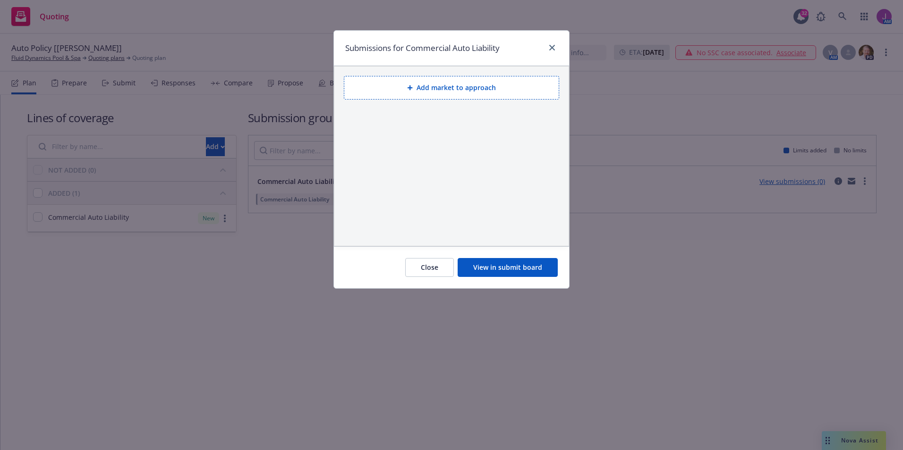
click at [471, 87] on button "Add market to approach" at bounding box center [451, 88] width 215 height 24
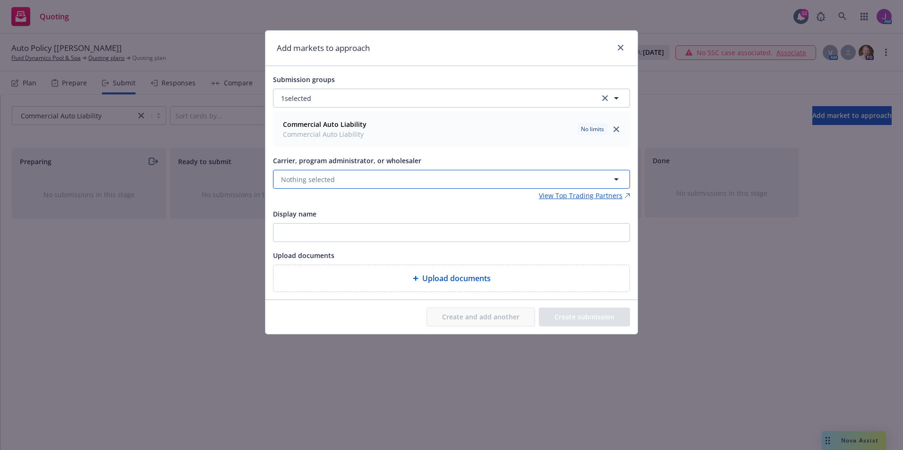
click at [329, 184] on span "Nothing selected" at bounding box center [308, 180] width 54 height 10
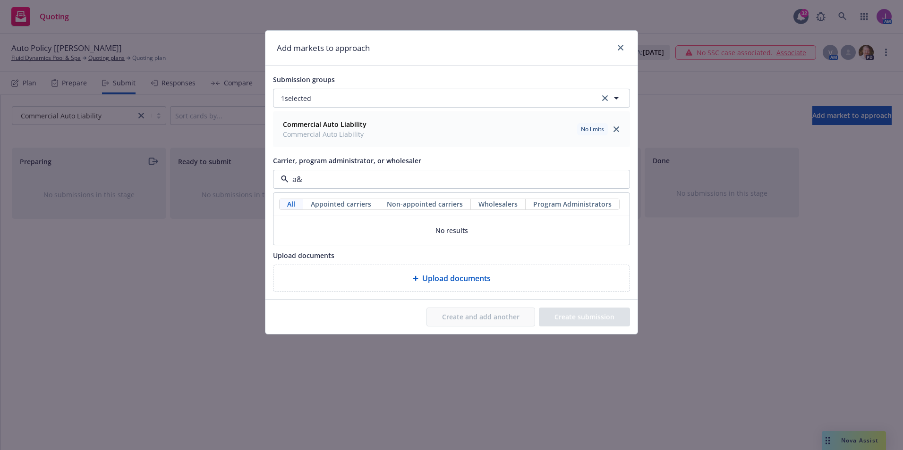
type input "a"
type input "[PERSON_NAME]"
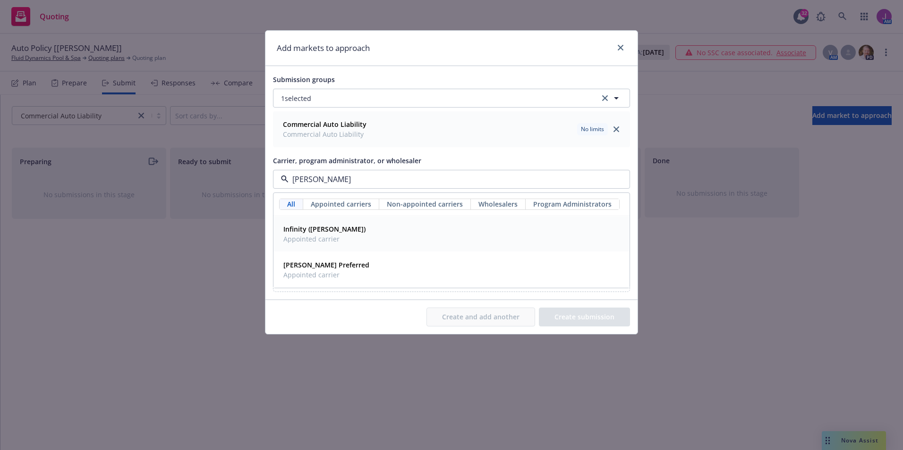
click at [310, 233] on strong "Infinity ([PERSON_NAME])" at bounding box center [324, 229] width 82 height 9
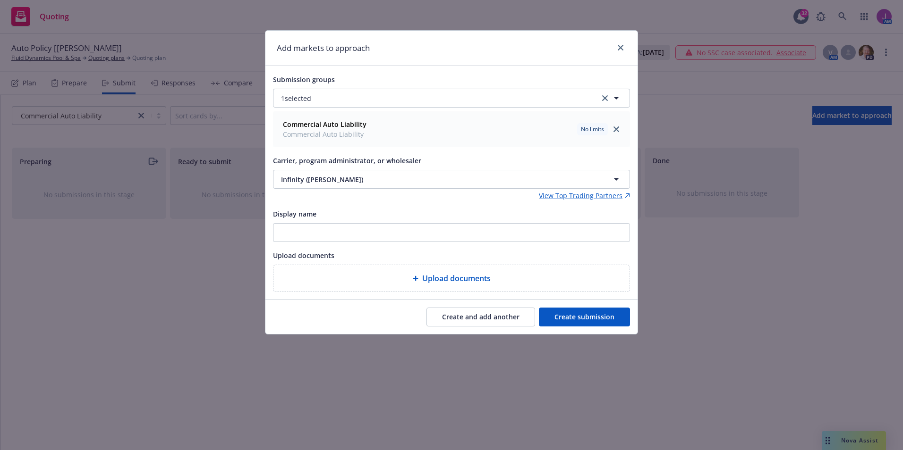
click at [578, 322] on button "Create submission" at bounding box center [584, 317] width 91 height 19
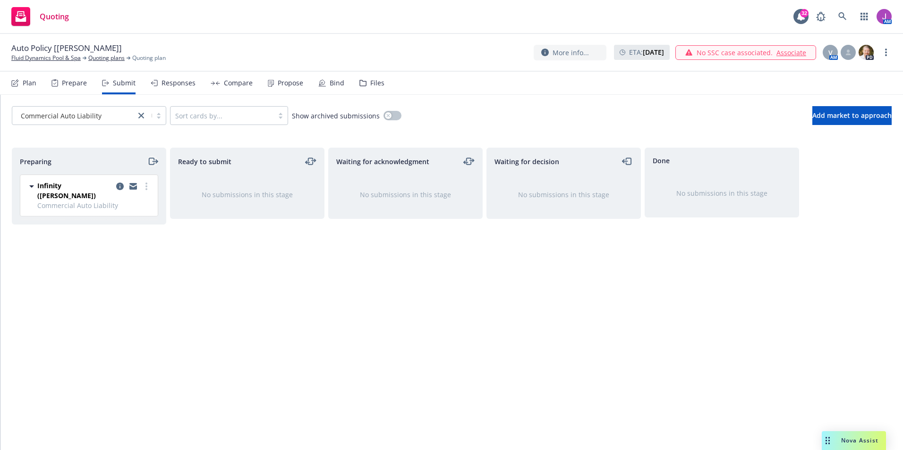
click at [152, 163] on icon "moveRight" at bounding box center [152, 161] width 11 height 11
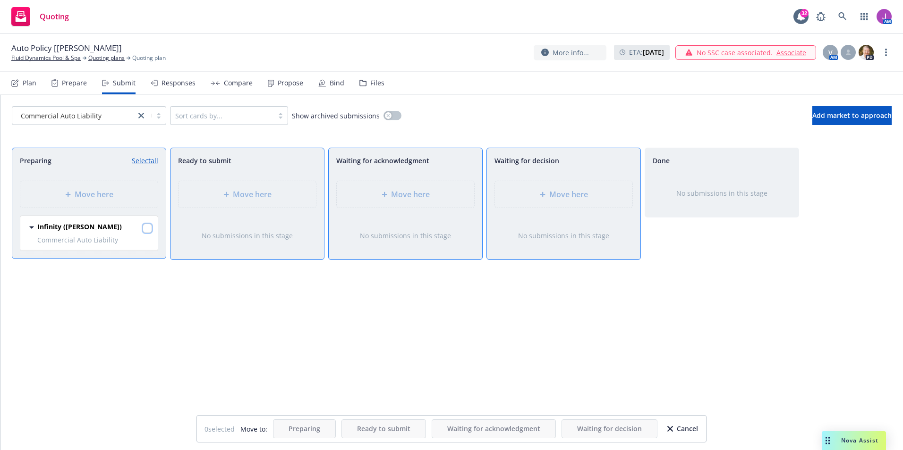
click at [149, 232] on input "checkbox" at bounding box center [147, 228] width 9 height 9
checkbox input "true"
click at [364, 433] on span "Ready to submit" at bounding box center [383, 428] width 53 height 9
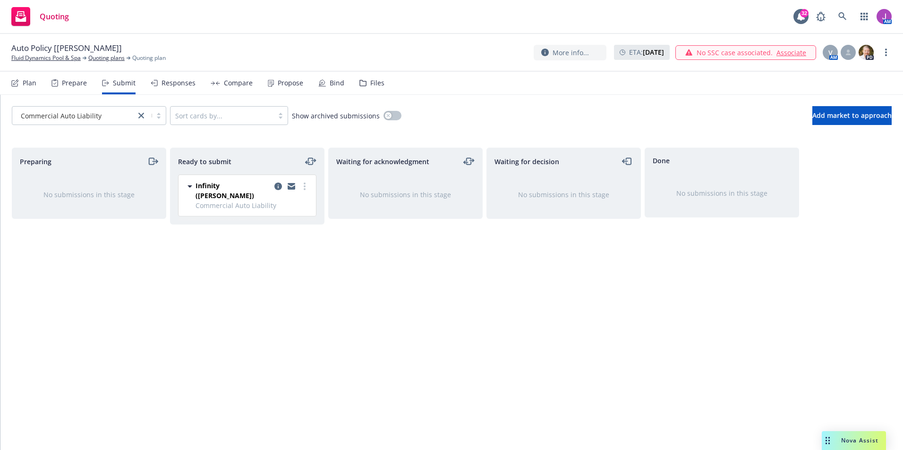
click at [300, 163] on div "Ready to submit" at bounding box center [247, 161] width 138 height 11
click at [307, 161] on icon "moveLeftRight" at bounding box center [310, 161] width 11 height 11
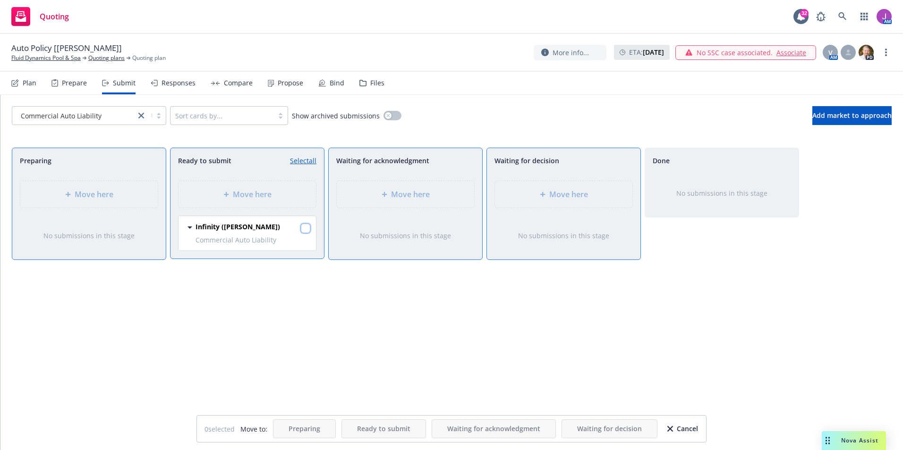
click at [307, 227] on input "checkbox" at bounding box center [305, 228] width 9 height 9
checkbox input "true"
click at [578, 200] on div "Move here" at bounding box center [563, 194] width 137 height 26
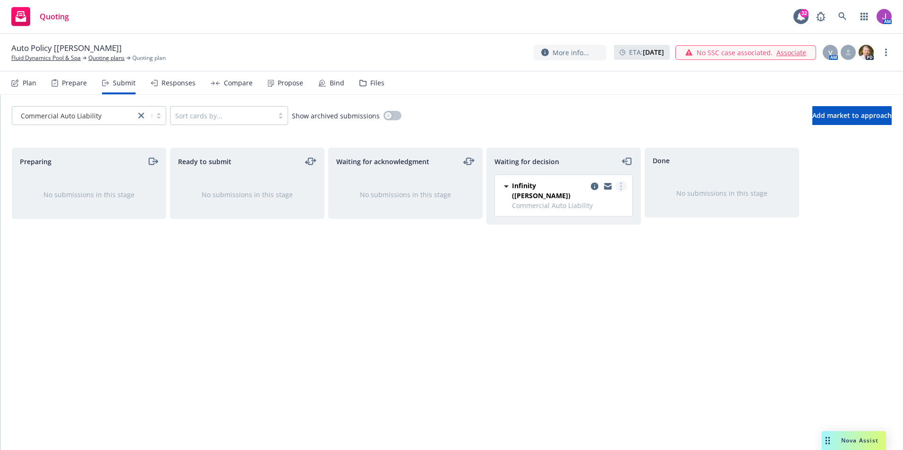
click at [623, 189] on link "more" at bounding box center [620, 186] width 11 height 11
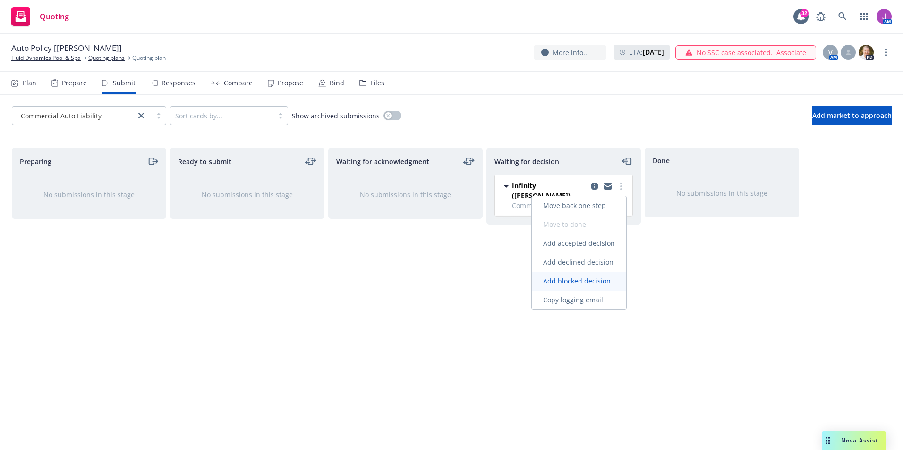
click at [584, 278] on span "Add blocked decision" at bounding box center [577, 281] width 90 height 9
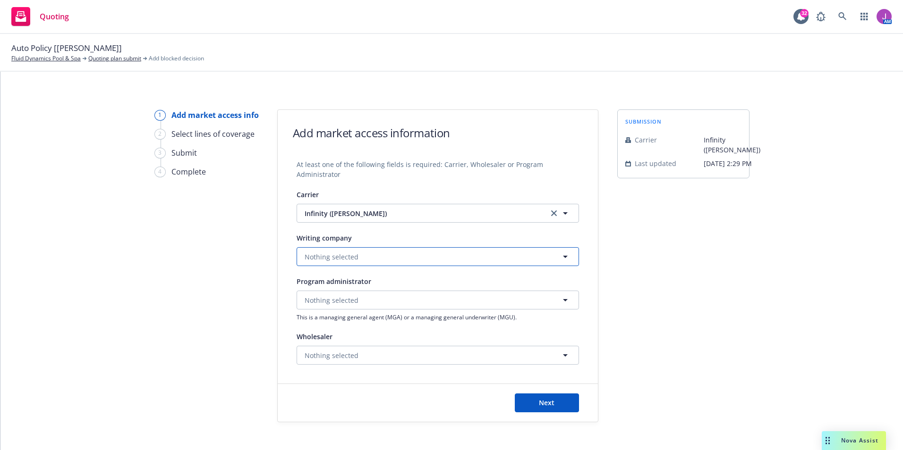
click at [329, 259] on span "Nothing selected" at bounding box center [332, 257] width 54 height 10
type input "k"
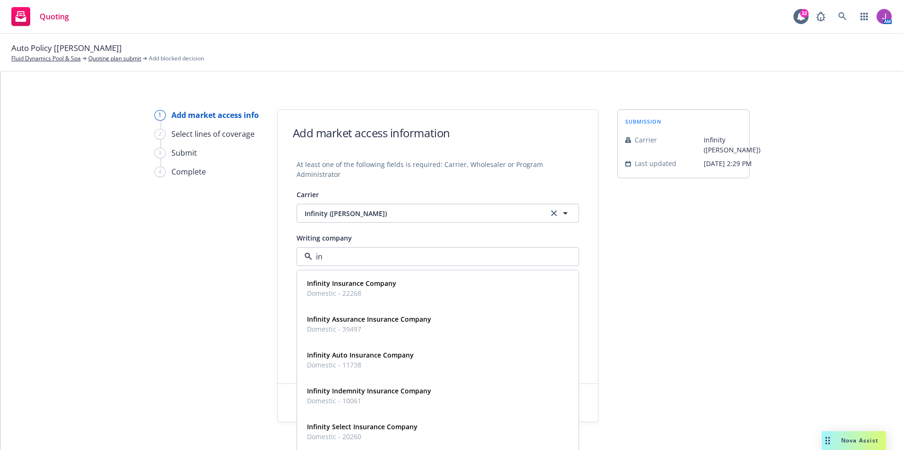
type input "inf"
click at [336, 288] on span "Domestic - 22268" at bounding box center [351, 293] width 89 height 10
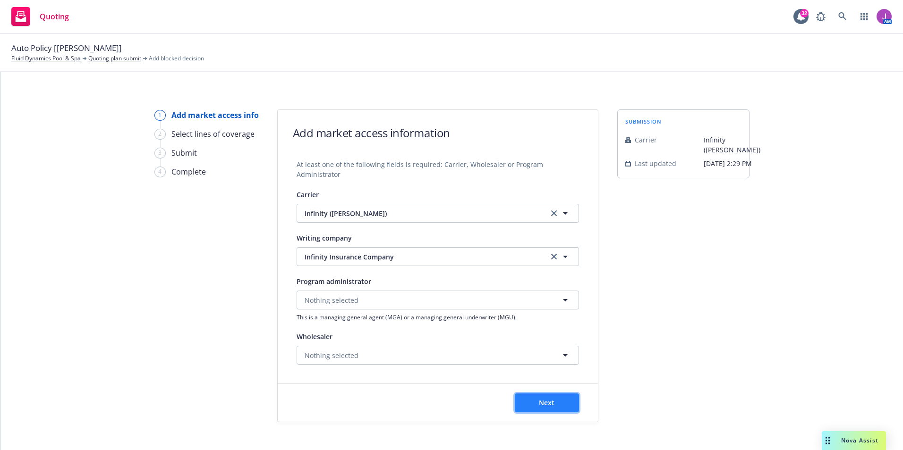
click at [548, 409] on button "Next" at bounding box center [547, 403] width 64 height 19
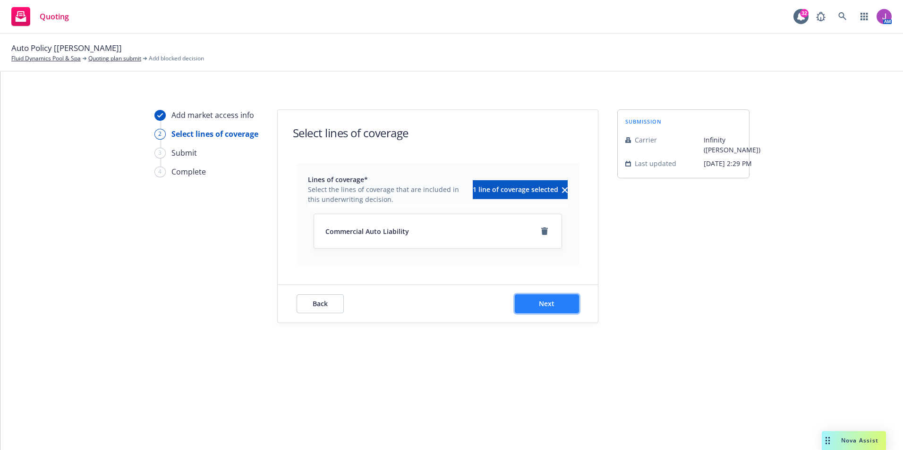
click at [542, 303] on span "Next" at bounding box center [547, 303] width 16 height 9
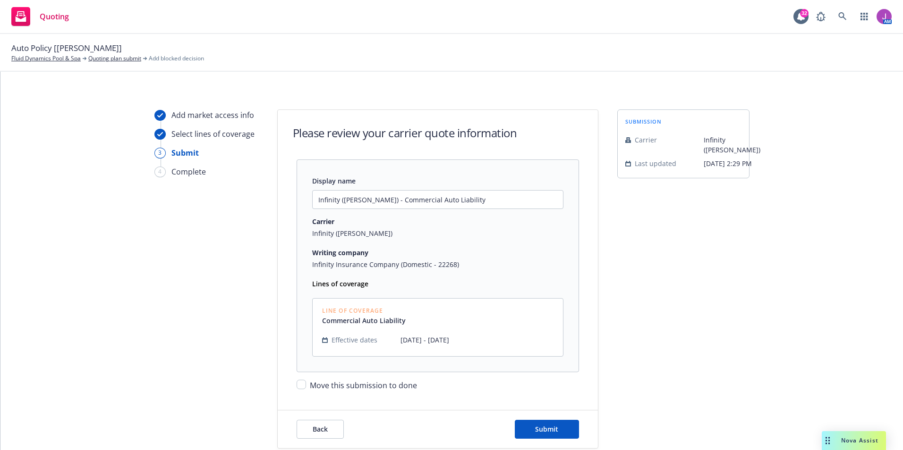
scroll to position [36, 0]
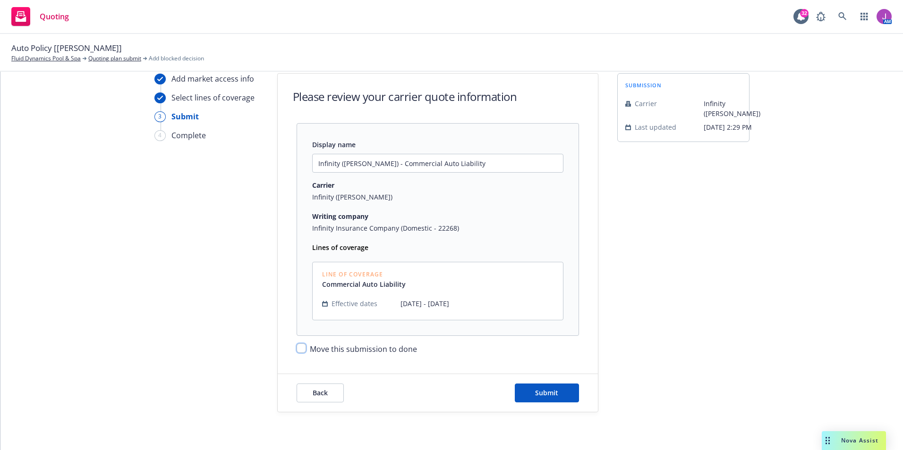
click at [297, 351] on input "Move this submission to done" at bounding box center [300, 348] width 9 height 9
checkbox input "true"
click at [542, 401] on button "Submit" at bounding box center [547, 393] width 64 height 19
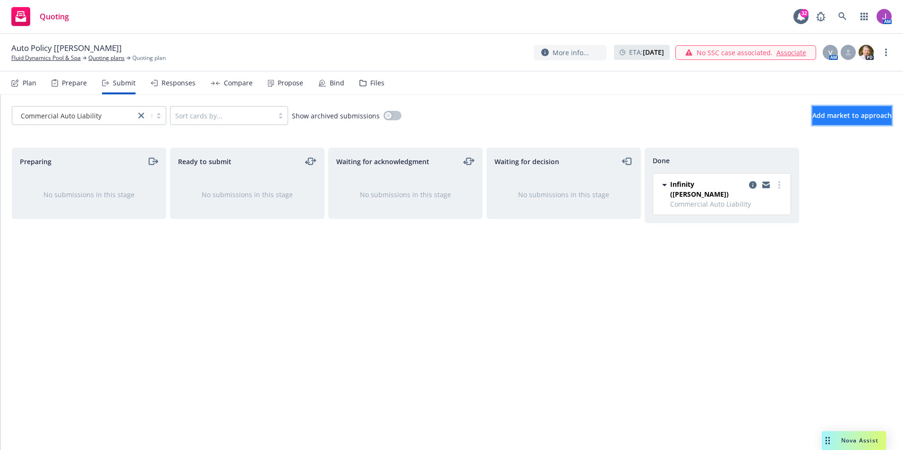
click at [812, 121] on button "Add market to approach" at bounding box center [851, 115] width 79 height 19
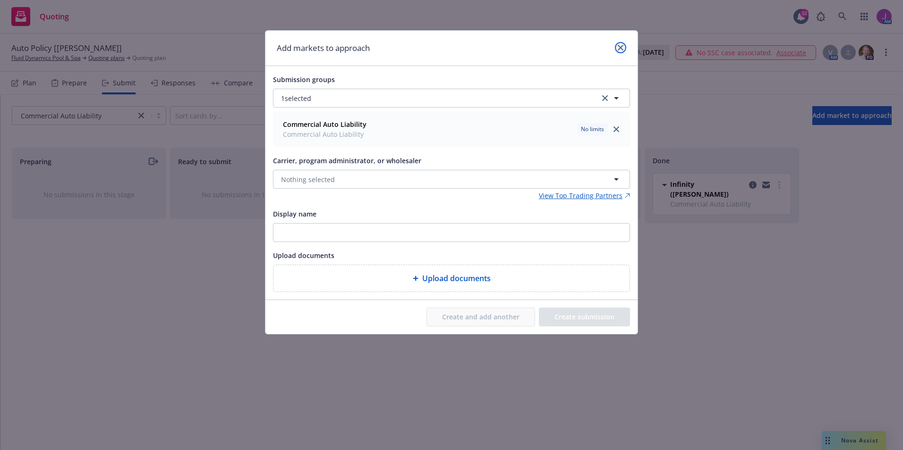
click at [619, 47] on icon "close" at bounding box center [621, 48] width 6 height 6
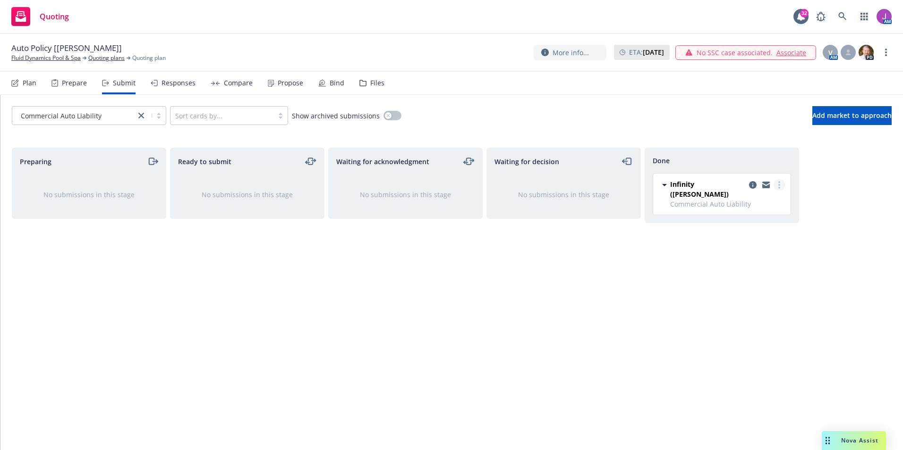
click at [777, 186] on link "more" at bounding box center [778, 184] width 11 height 11
click at [723, 227] on span "Add accepted decision" at bounding box center [737, 223] width 94 height 9
select select "12"
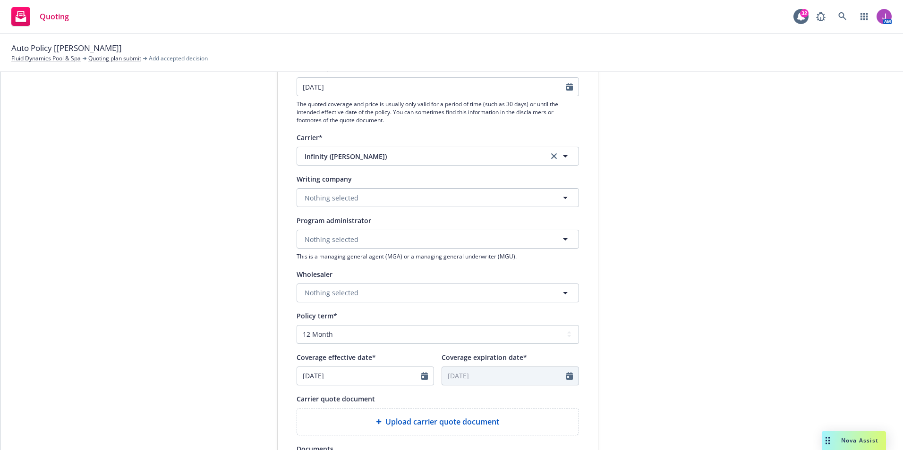
scroll to position [289, 0]
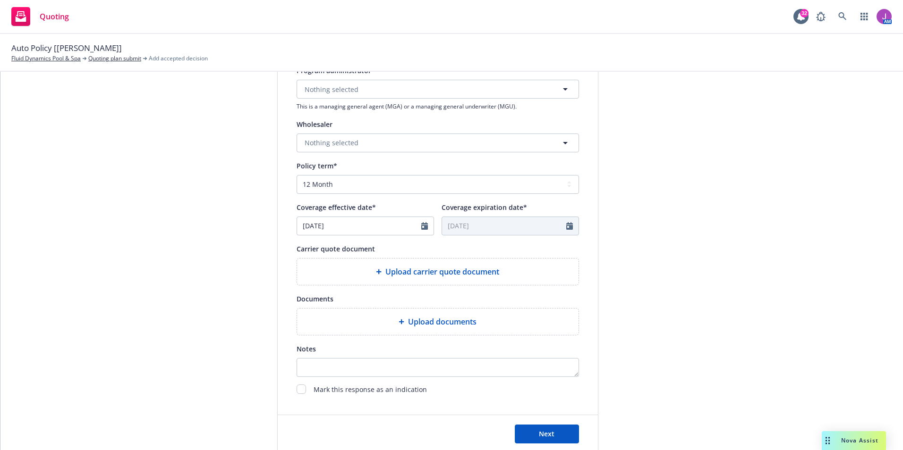
click at [426, 274] on span "Upload carrier quote document" at bounding box center [442, 271] width 114 height 11
click at [444, 269] on span "Upload carrier quote document" at bounding box center [442, 271] width 114 height 11
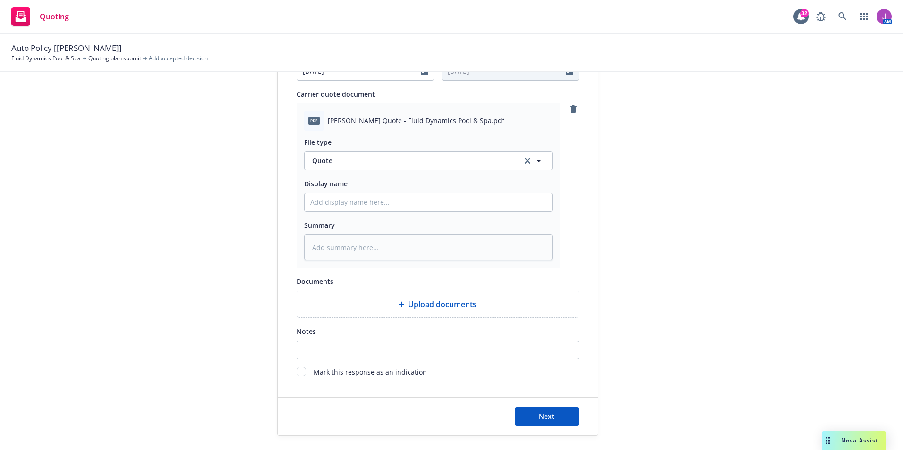
scroll to position [444, 0]
click at [298, 373] on input "checkbox" at bounding box center [300, 371] width 9 height 9
checkbox input "true"
click at [548, 421] on button "Next" at bounding box center [547, 416] width 64 height 19
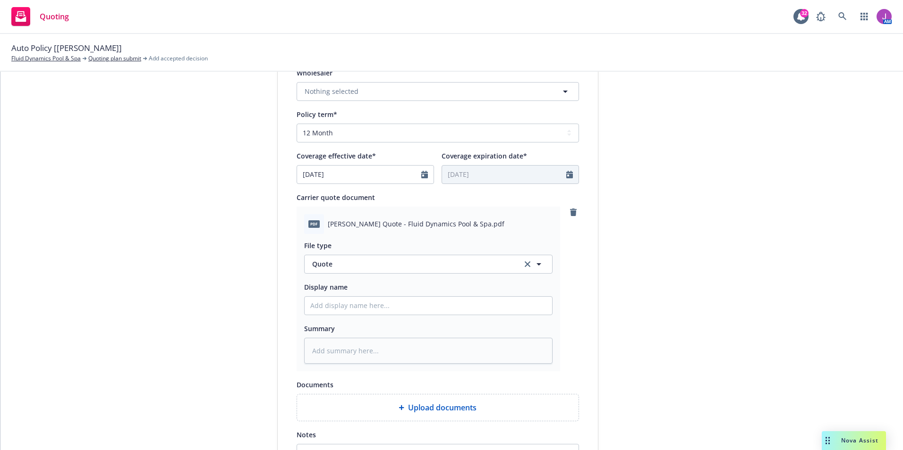
scroll to position [0, 0]
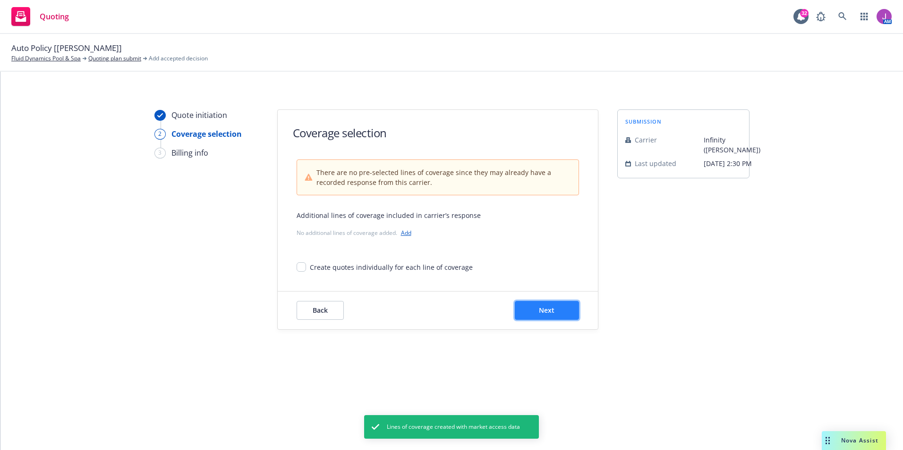
click at [555, 306] on button "Next" at bounding box center [547, 310] width 64 height 19
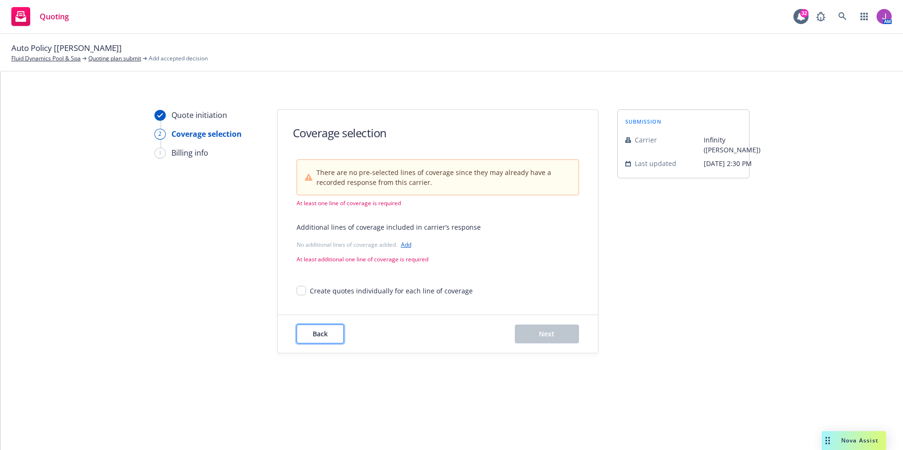
click at [309, 334] on button "Back" at bounding box center [319, 334] width 47 height 19
type textarea "x"
select select "12"
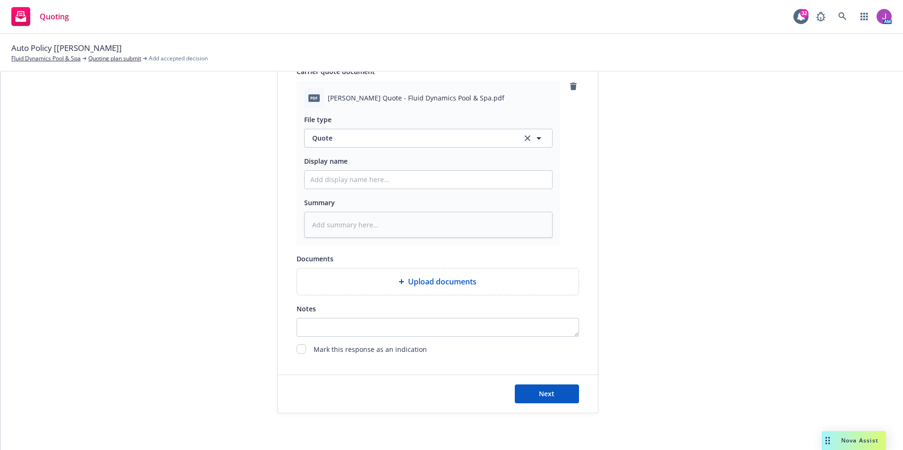
scroll to position [467, 0]
click at [529, 398] on button "Next" at bounding box center [547, 393] width 64 height 19
type textarea "x"
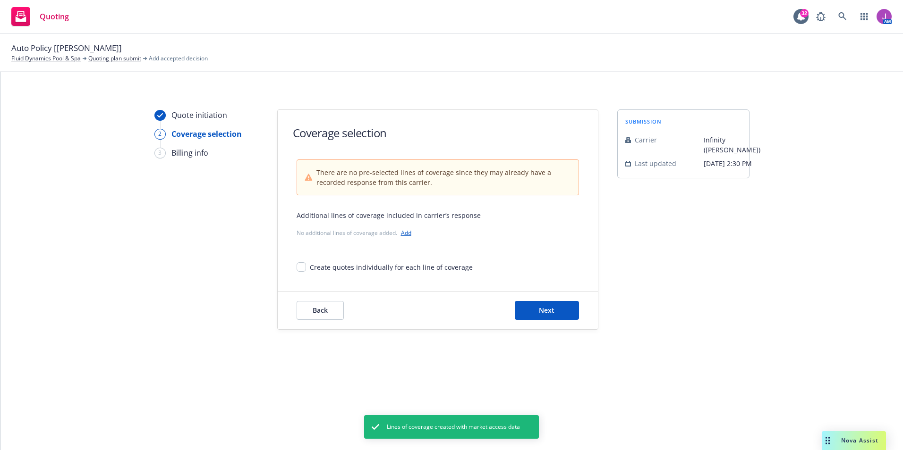
click at [407, 235] on link "Add" at bounding box center [406, 233] width 10 height 8
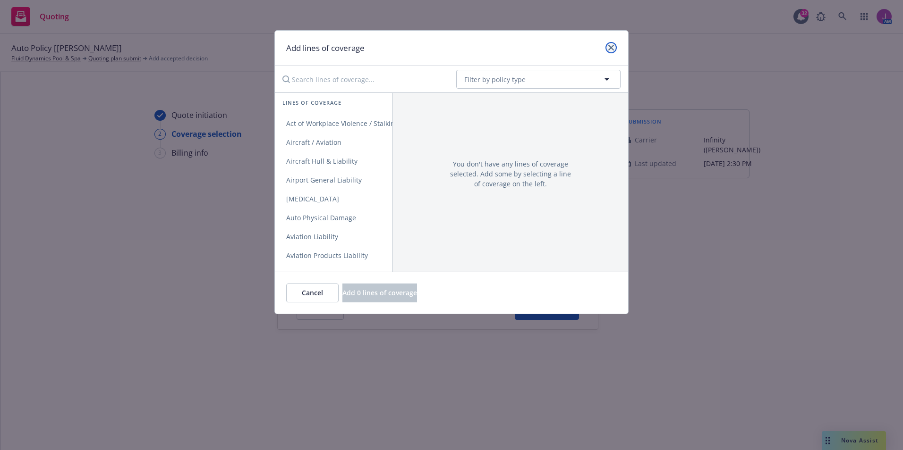
click at [614, 48] on link "close" at bounding box center [610, 47] width 11 height 11
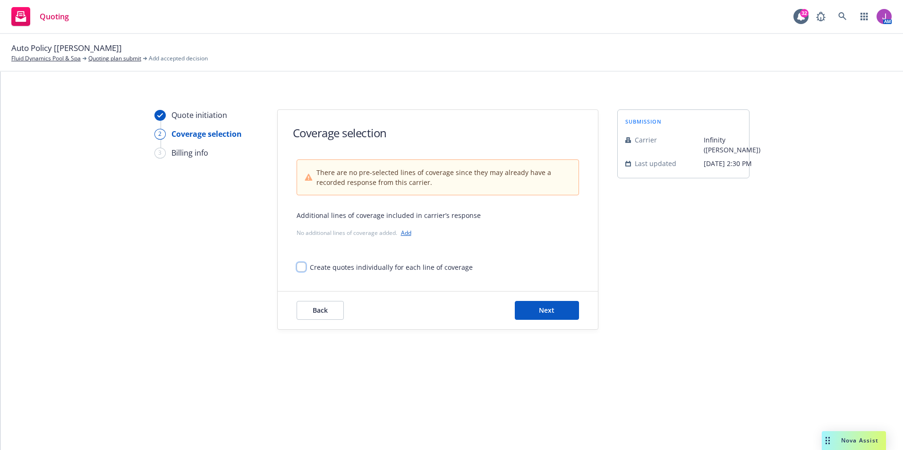
click at [299, 270] on input "Create quotes individually for each line of coverage" at bounding box center [300, 267] width 9 height 9
click at [542, 310] on span "Next" at bounding box center [547, 310] width 16 height 9
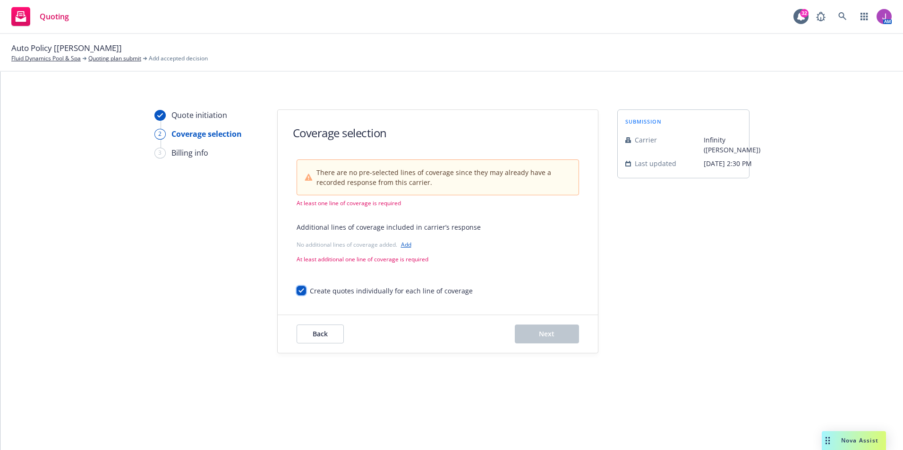
click at [298, 291] on input "Create quotes individually for each line of coverage" at bounding box center [300, 290] width 9 height 9
checkbox input "false"
click at [406, 246] on link "Add" at bounding box center [406, 245] width 10 height 8
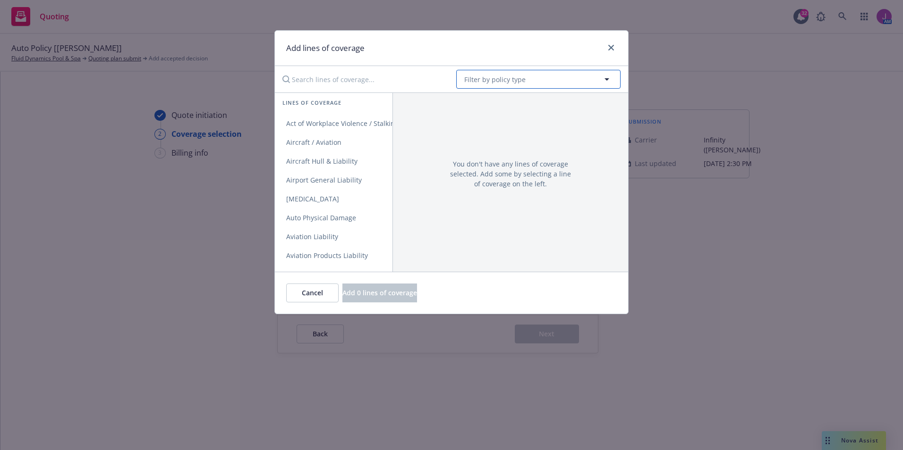
click at [499, 77] on span "Filter by policy type" at bounding box center [494, 80] width 61 height 10
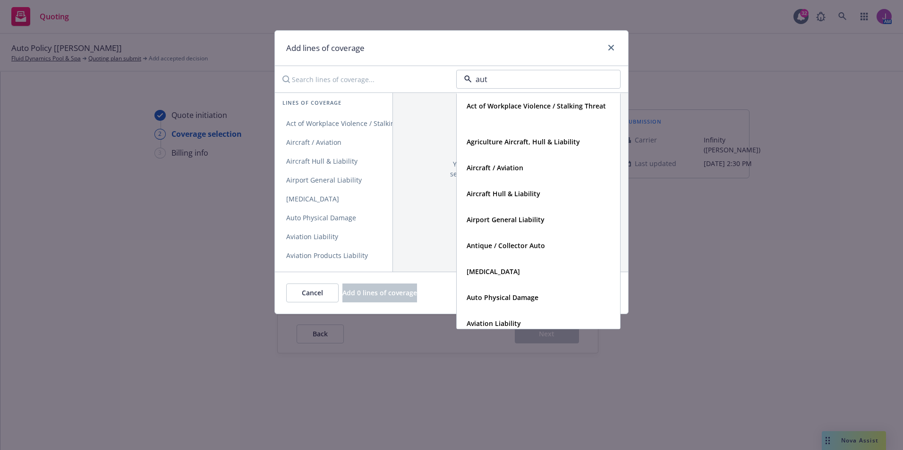
type input "auto"
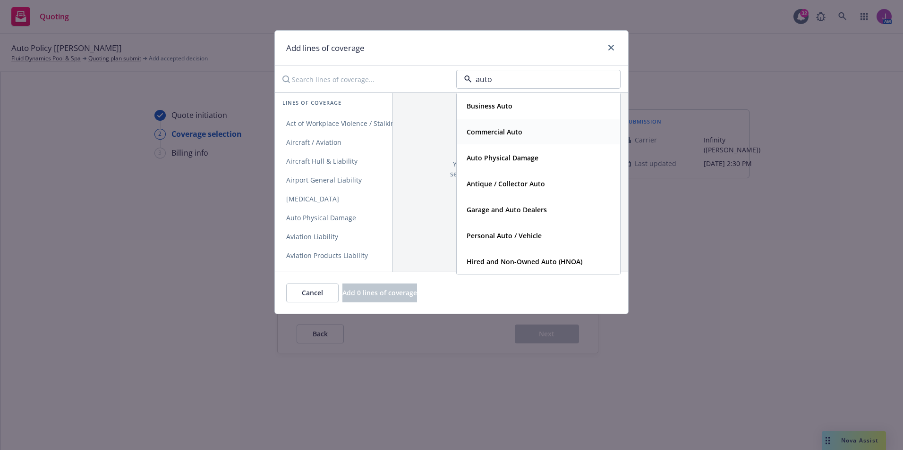
click at [488, 134] on strong "Commercial Auto" at bounding box center [494, 131] width 56 height 9
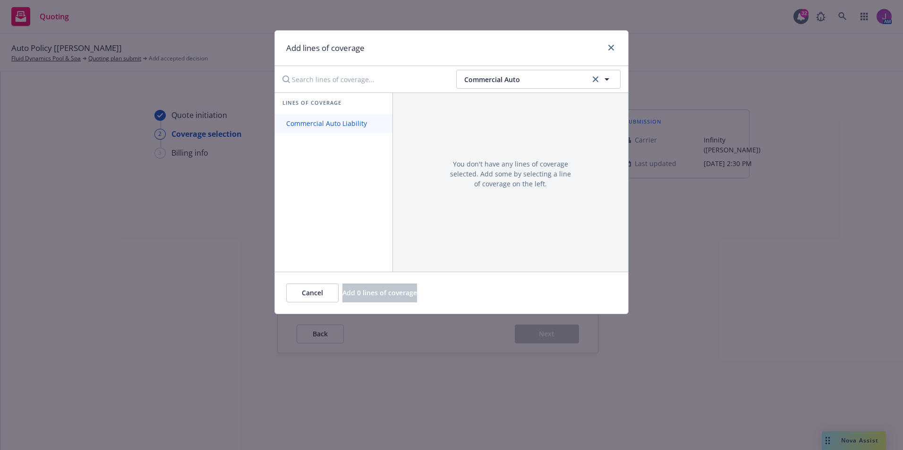
click at [338, 127] on span "Commercial Auto Liability" at bounding box center [326, 123] width 103 height 9
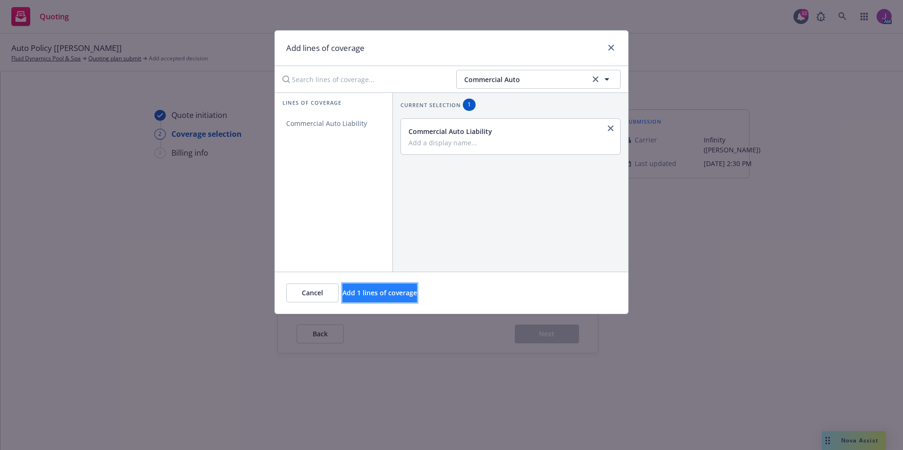
click at [394, 299] on button "Add 1 lines of coverage" at bounding box center [379, 293] width 75 height 19
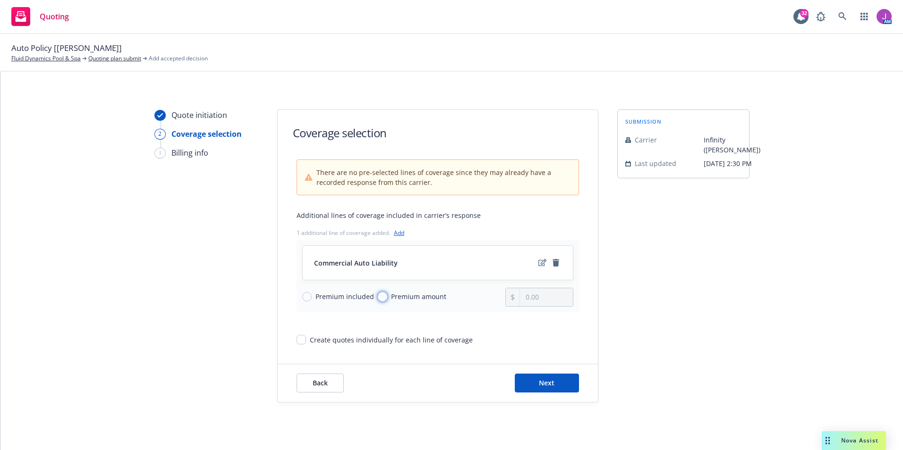
click at [382, 297] on input "Premium amount" at bounding box center [382, 296] width 9 height 9
radio input "true"
type input "0.00"
click at [547, 301] on input "0.00" at bounding box center [546, 297] width 52 height 18
drag, startPoint x: 547, startPoint y: 301, endPoint x: 464, endPoint y: 294, distance: 82.9
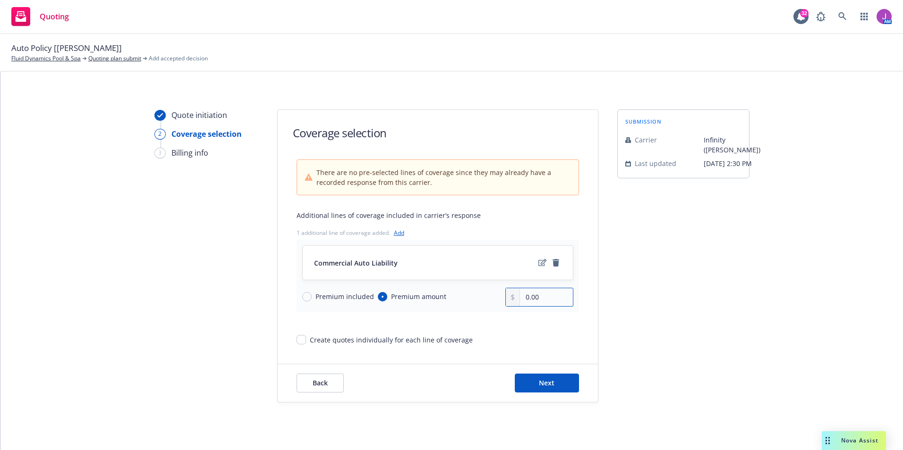
click at [464, 294] on div "Premium included Premium amount 0.00" at bounding box center [437, 297] width 271 height 19
type input "3,573.00"
click at [553, 384] on span "Next" at bounding box center [547, 383] width 16 height 9
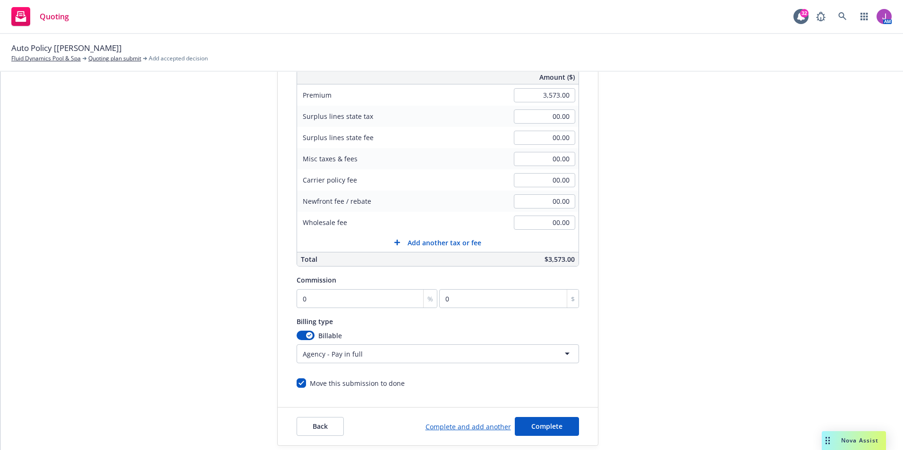
scroll to position [180, 0]
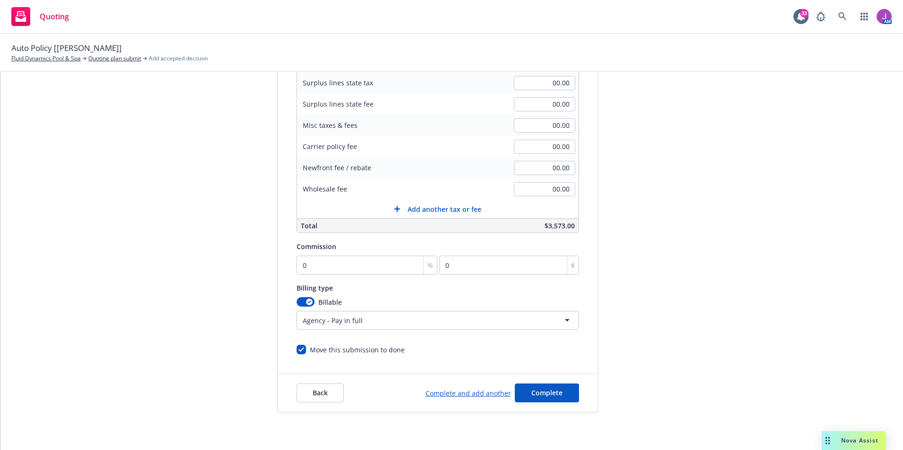
click at [395, 323] on html "Quoting 32 AM Auto Policy [[PERSON_NAME]] Fluid Dynamics Pool & Spa Quoting pla…" at bounding box center [451, 225] width 903 height 450
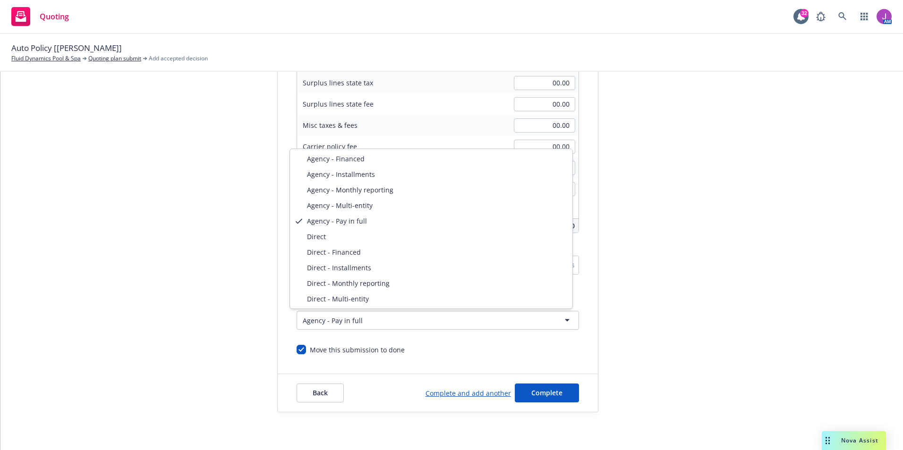
select select "DIRECT"
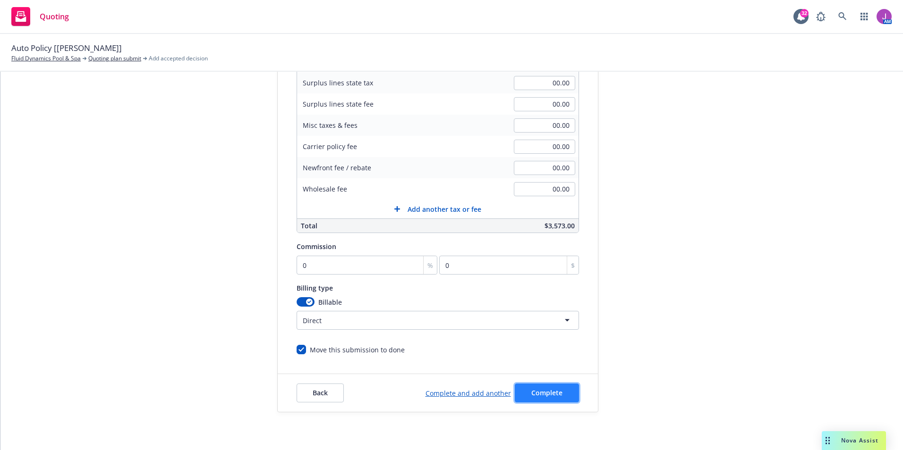
click at [538, 391] on span "Complete" at bounding box center [546, 393] width 31 height 9
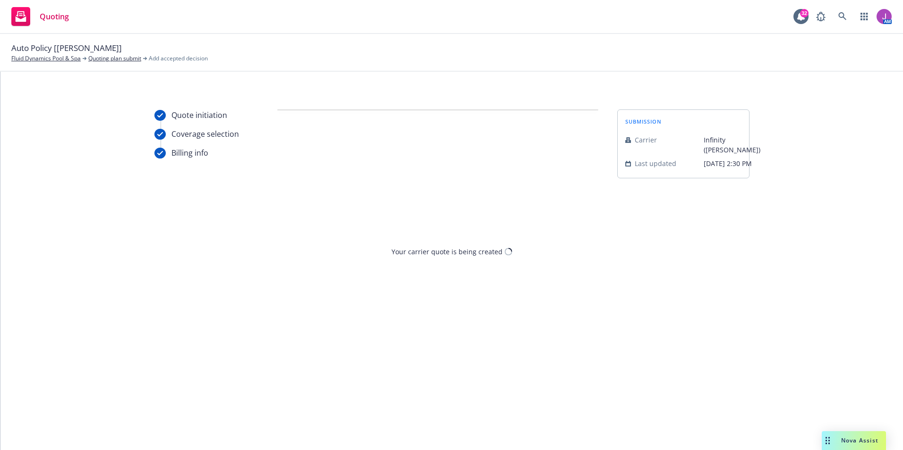
scroll to position [0, 0]
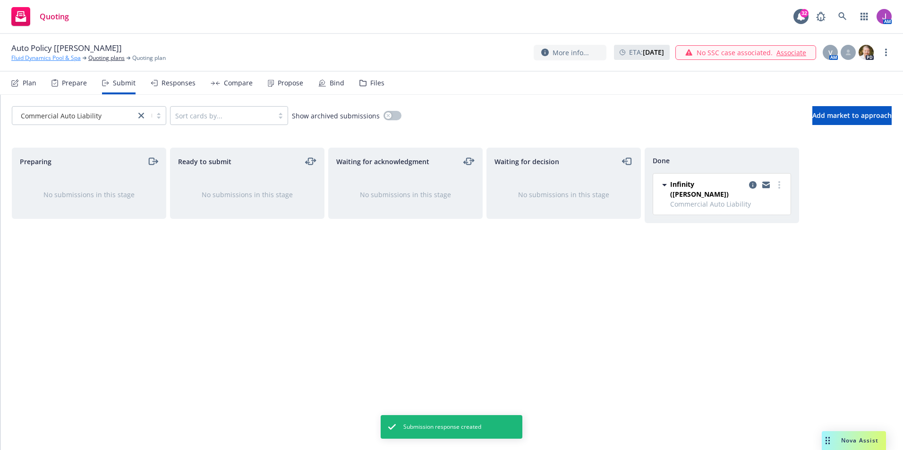
click at [43, 57] on link "Fluid Dynamics Pool & Spa" at bounding box center [45, 58] width 69 height 8
